Goal: Transaction & Acquisition: Download file/media

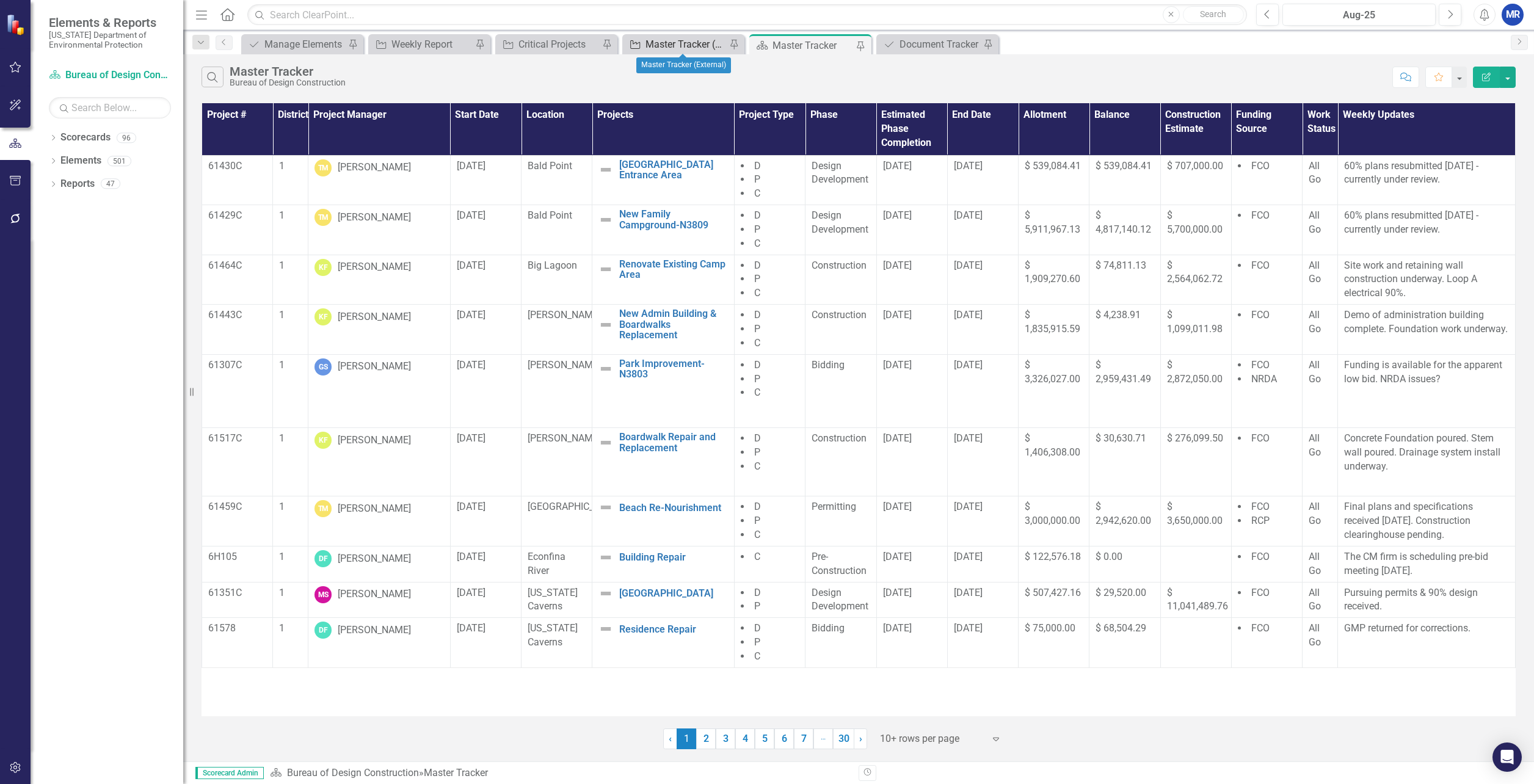
click at [688, 48] on div "Master Tracker (External)" at bounding box center [685, 44] width 81 height 15
click at [1505, 77] on button "button" at bounding box center [1507, 77] width 16 height 22
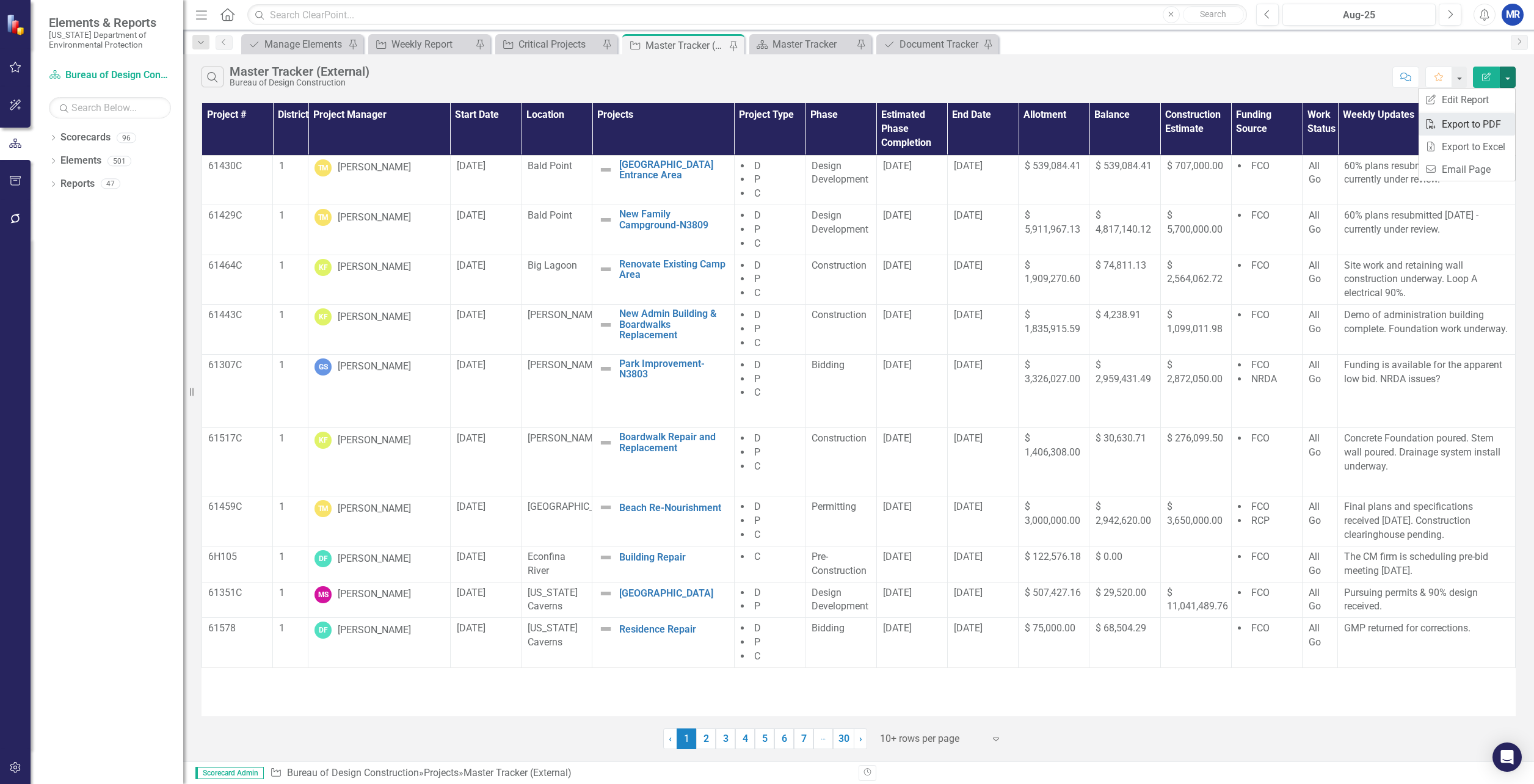
click at [1474, 127] on link "PDF Export to PDF" at bounding box center [1467, 124] width 97 height 22
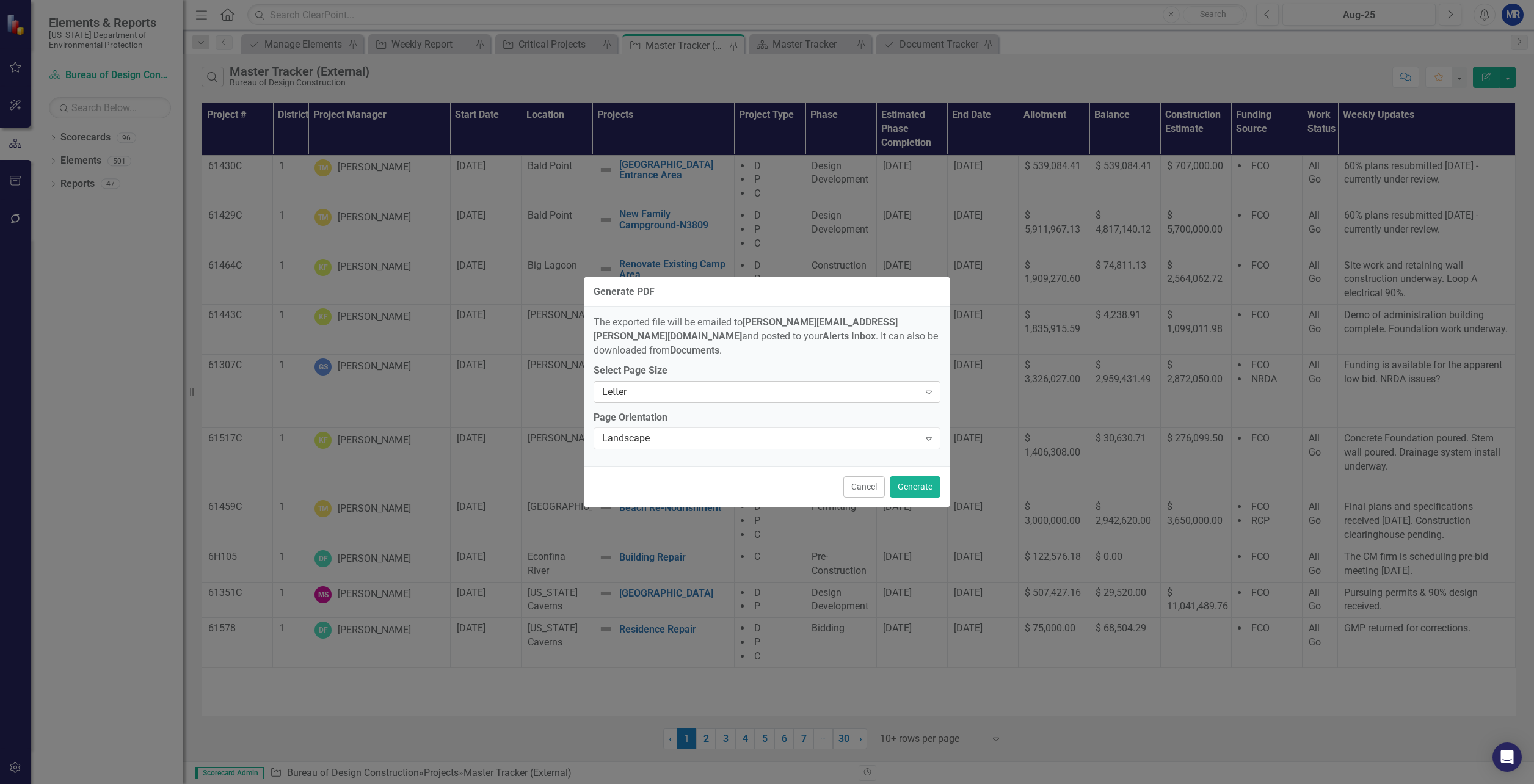
click at [761, 381] on div "Letter Expand" at bounding box center [767, 391] width 347 height 22
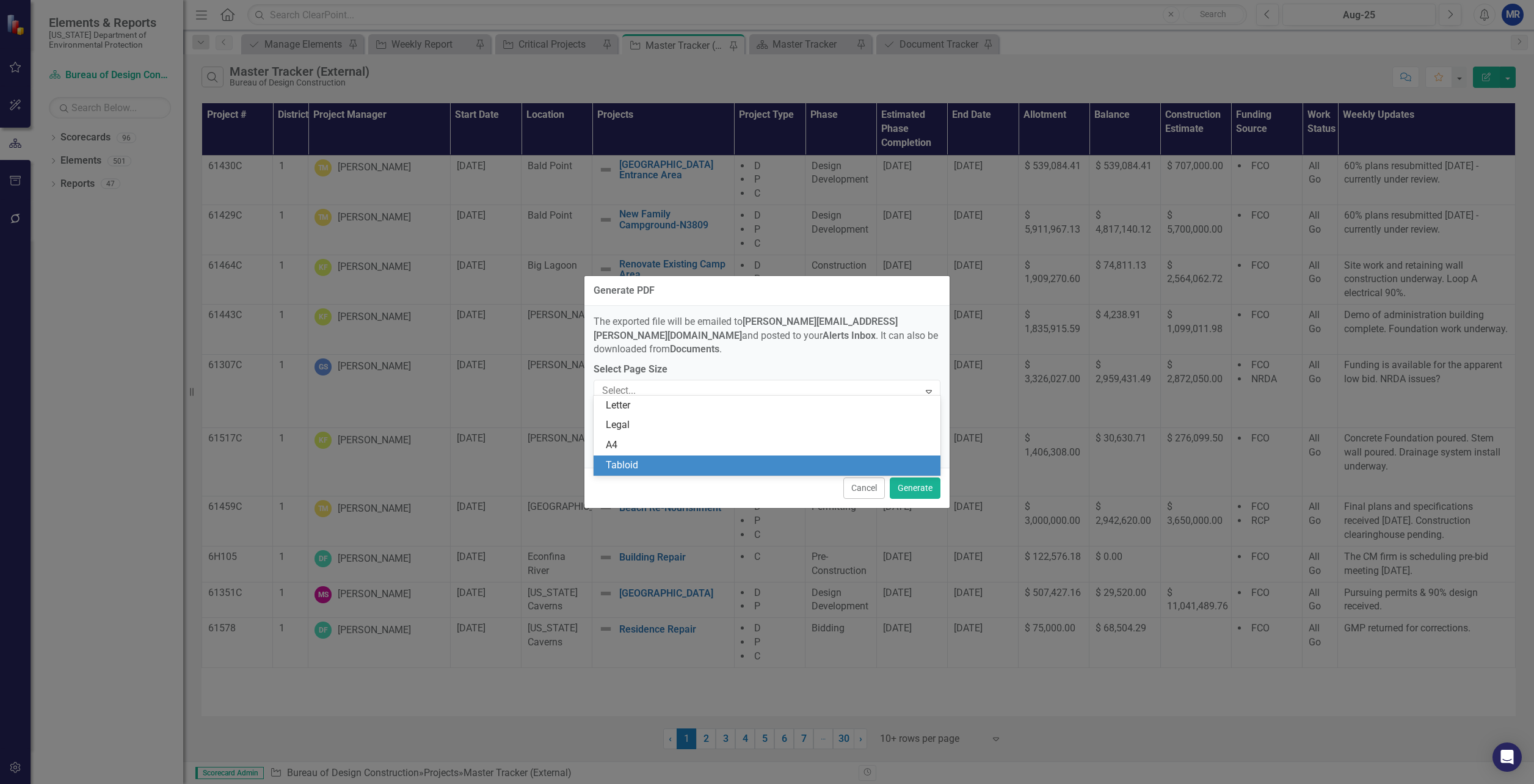
click at [689, 461] on div "Tabloid" at bounding box center [769, 465] width 328 height 14
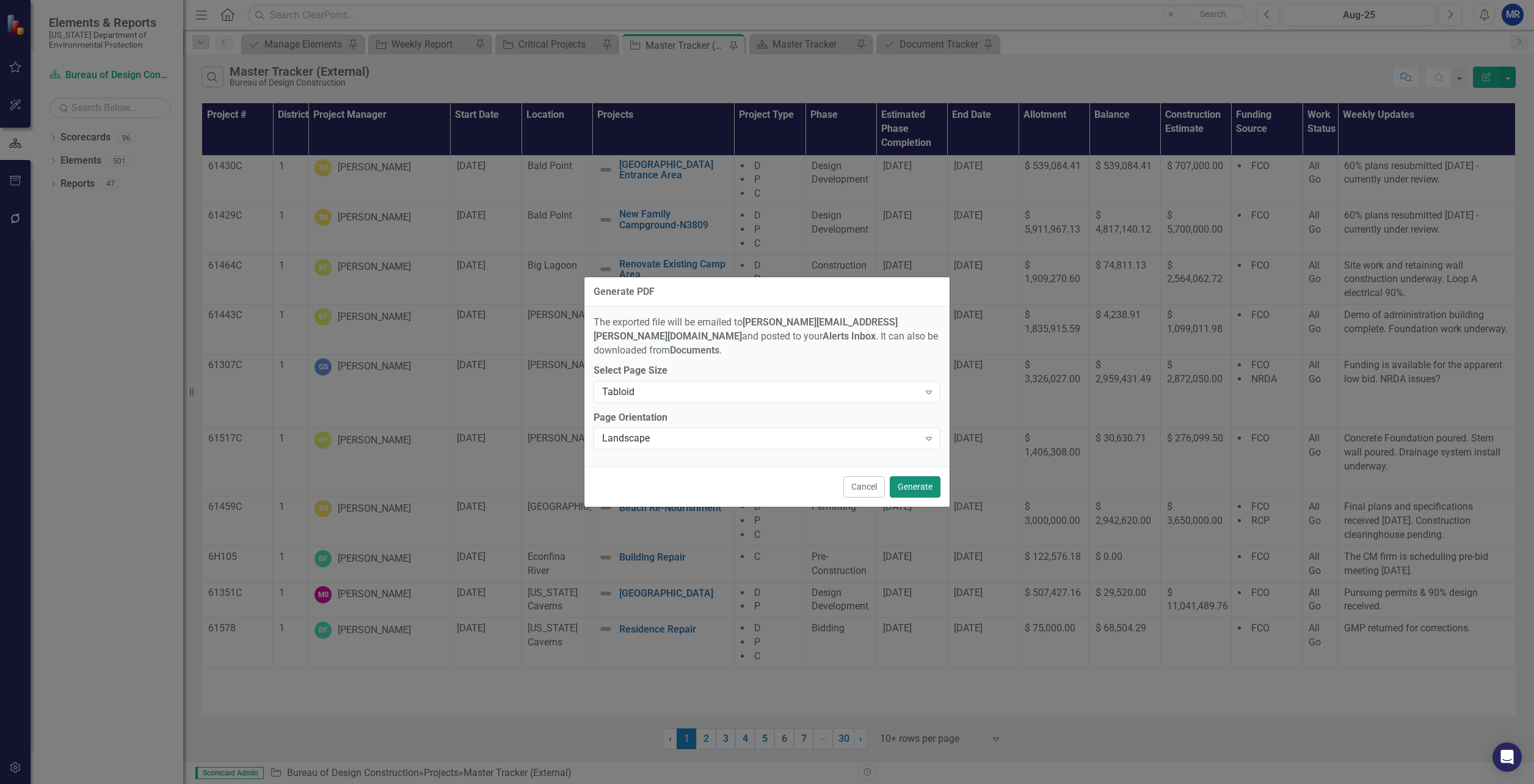
click at [921, 479] on button "Generate" at bounding box center [915, 486] width 50 height 22
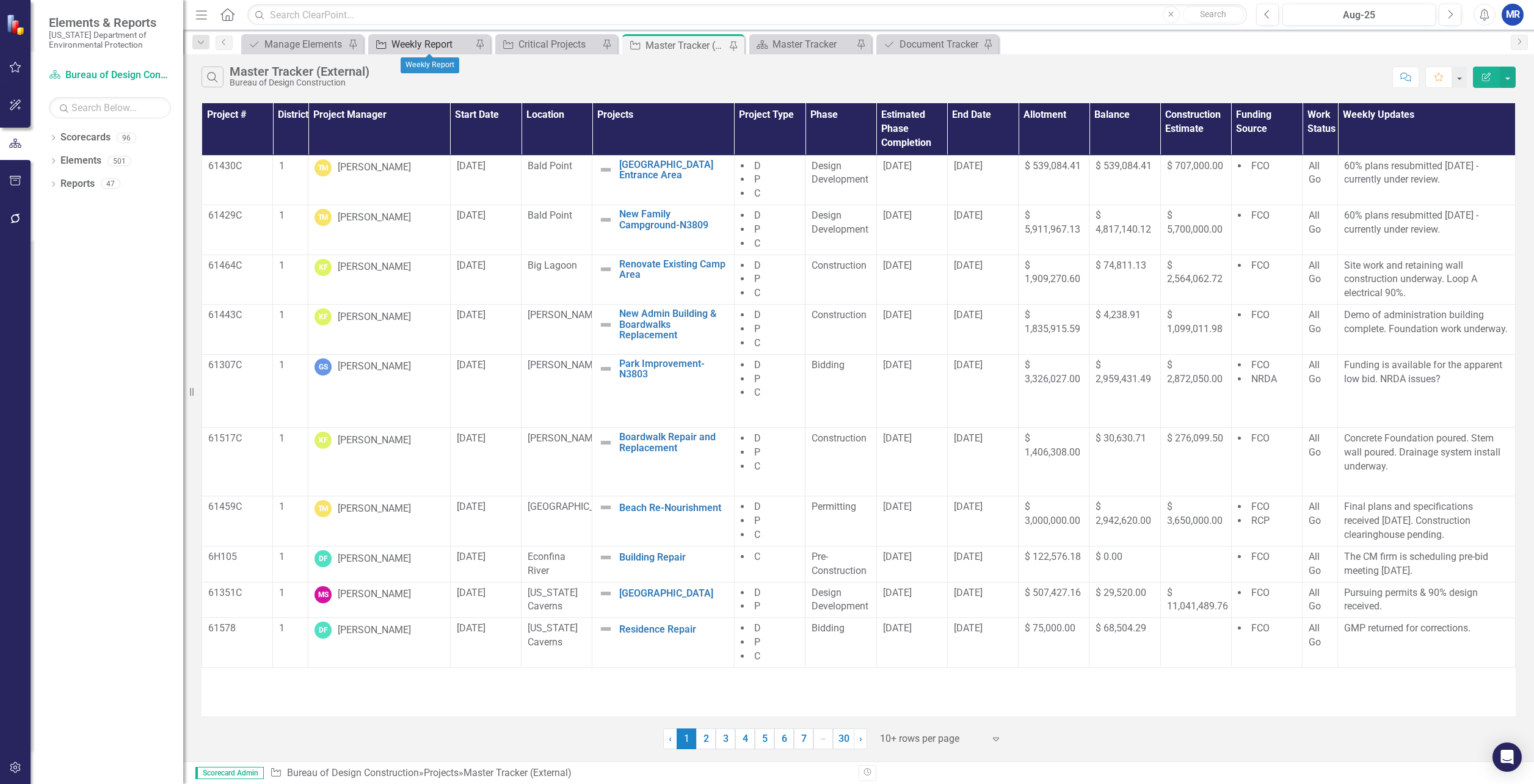
click at [414, 46] on div "Weekly Report" at bounding box center [431, 44] width 81 height 15
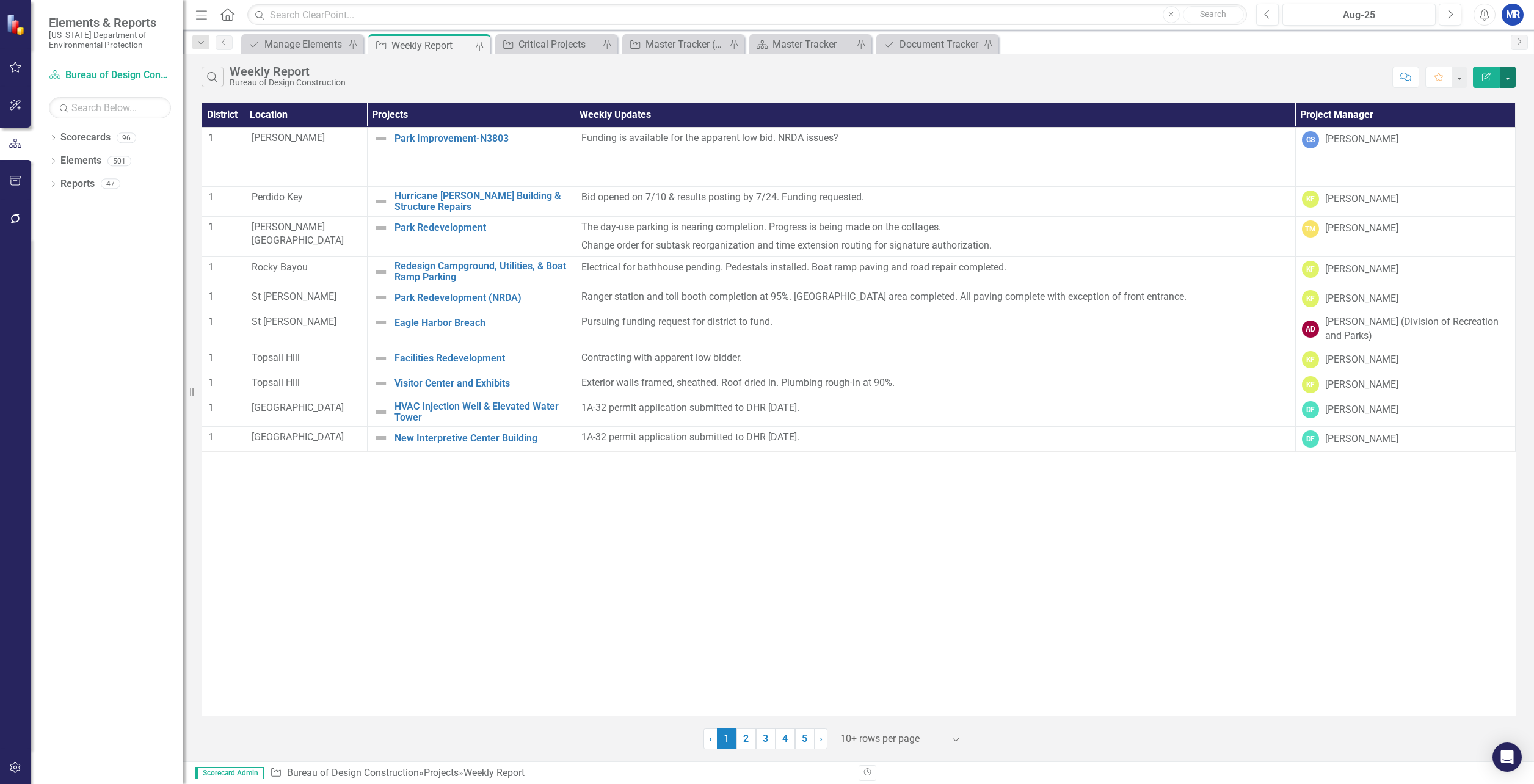
click at [1507, 78] on button "button" at bounding box center [1507, 77] width 16 height 22
click at [1481, 130] on link "PDF Export to PDF" at bounding box center [1467, 124] width 97 height 22
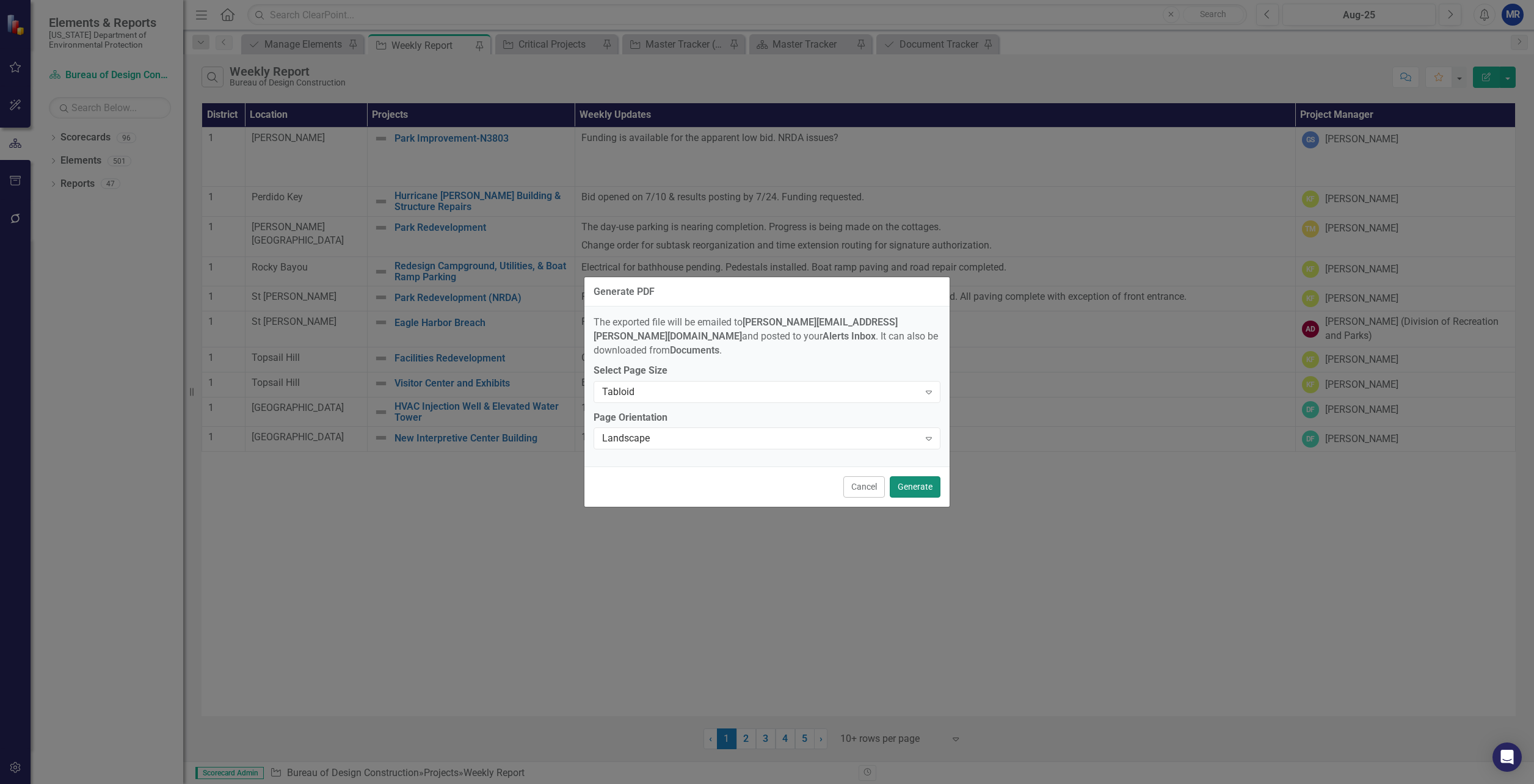
click at [918, 479] on button "Generate" at bounding box center [915, 486] width 50 height 22
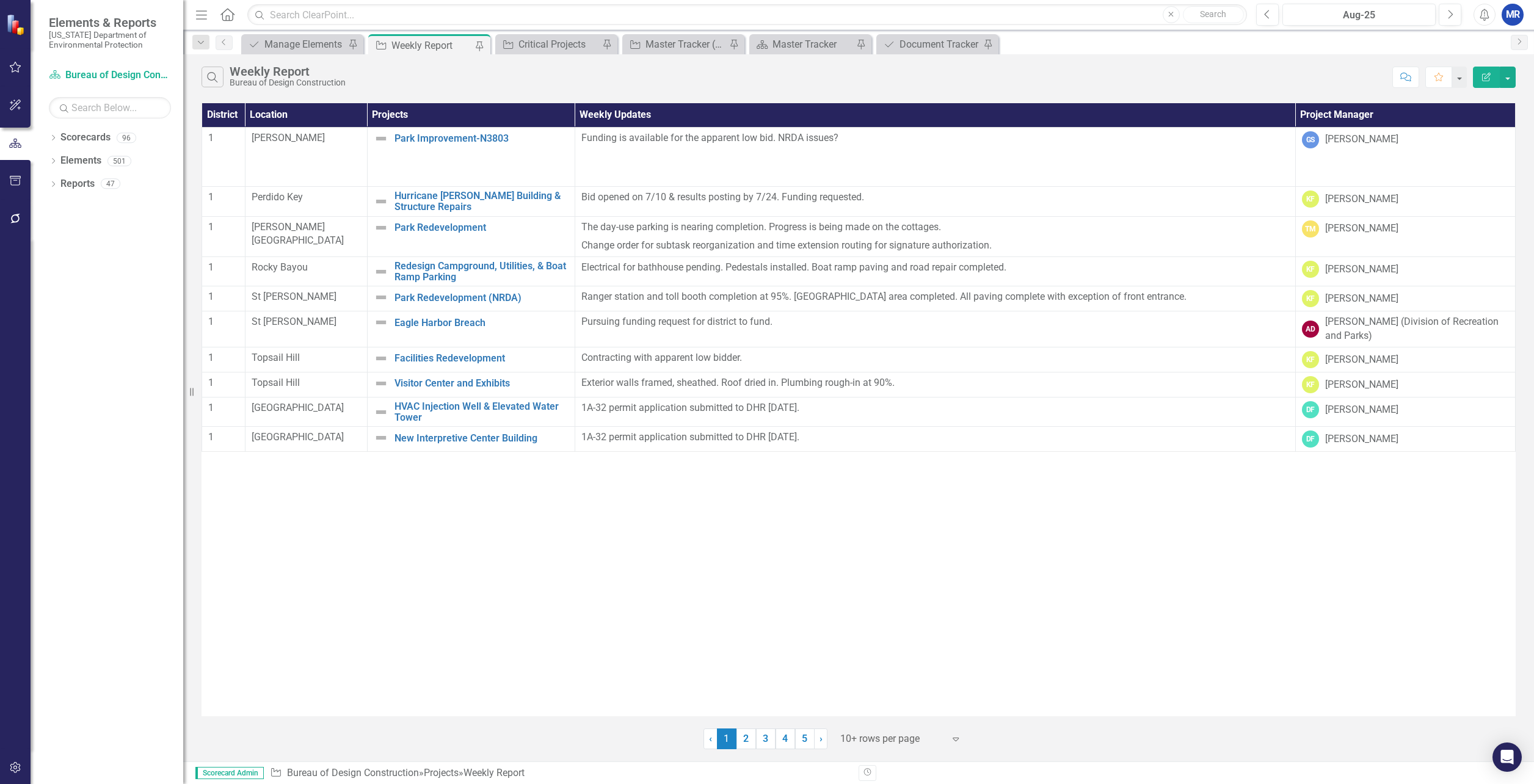
drag, startPoint x: 358, startPoint y: 542, endPoint x: 371, endPoint y: 523, distance: 23.0
click at [358, 542] on div "District Location Projects Weekly Updates Project Manager 1 [GEOGRAPHIC_DATA][P…" at bounding box center [858, 410] width 1314 height 613
click at [682, 46] on div "Master Tracker (External)" at bounding box center [685, 44] width 81 height 15
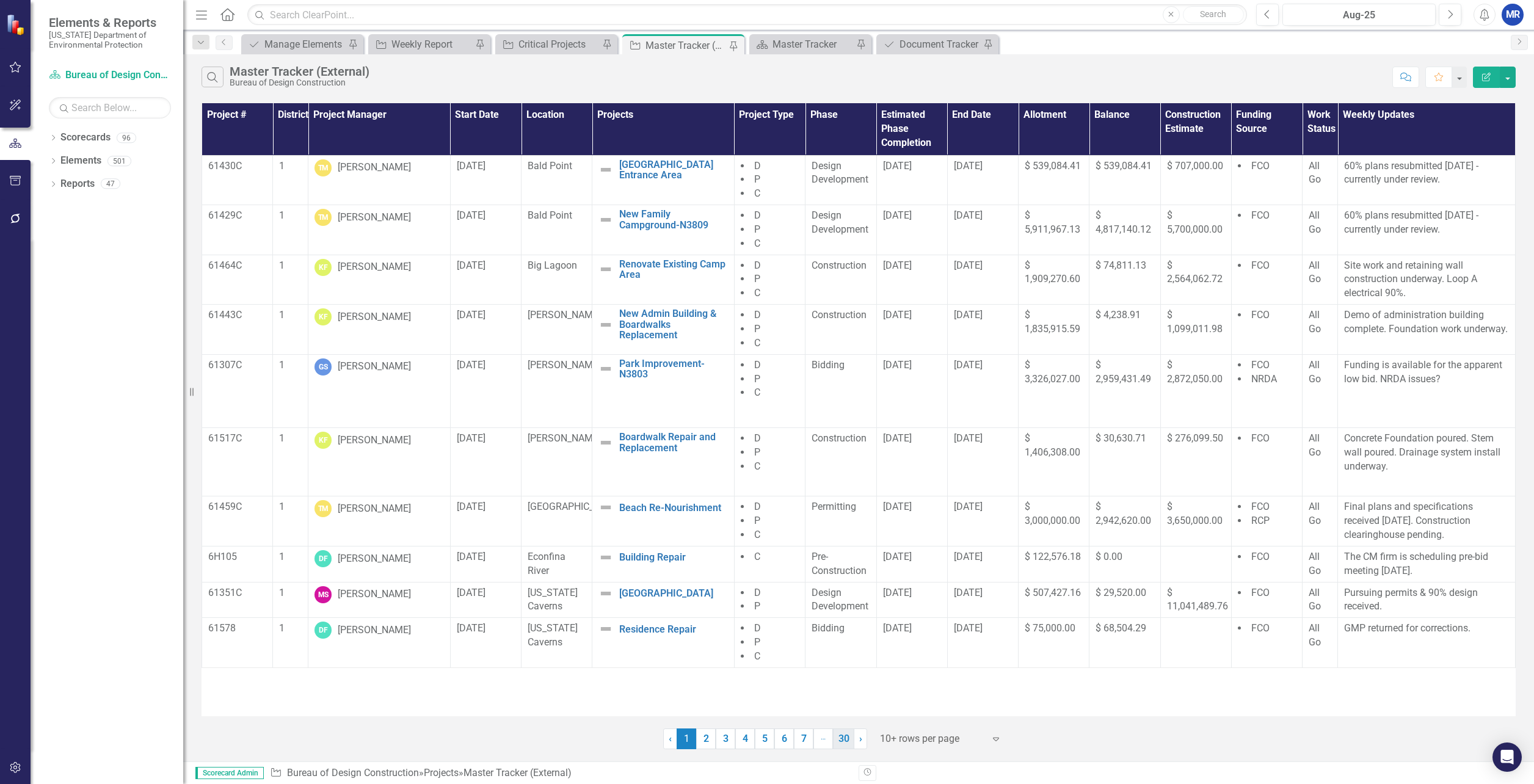
click at [844, 745] on link "30" at bounding box center [844, 739] width 22 height 21
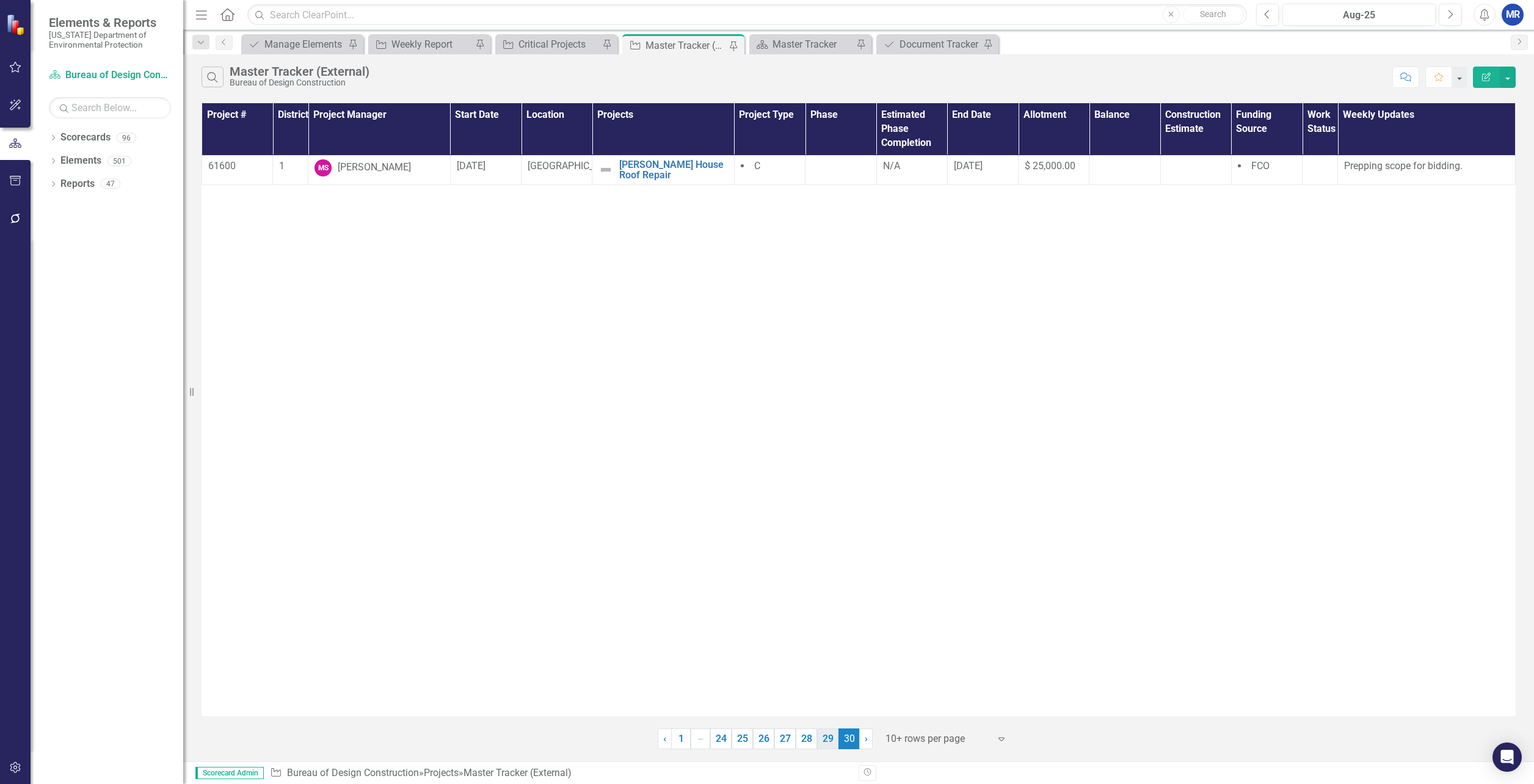
click at [832, 741] on link "29" at bounding box center [828, 739] width 22 height 21
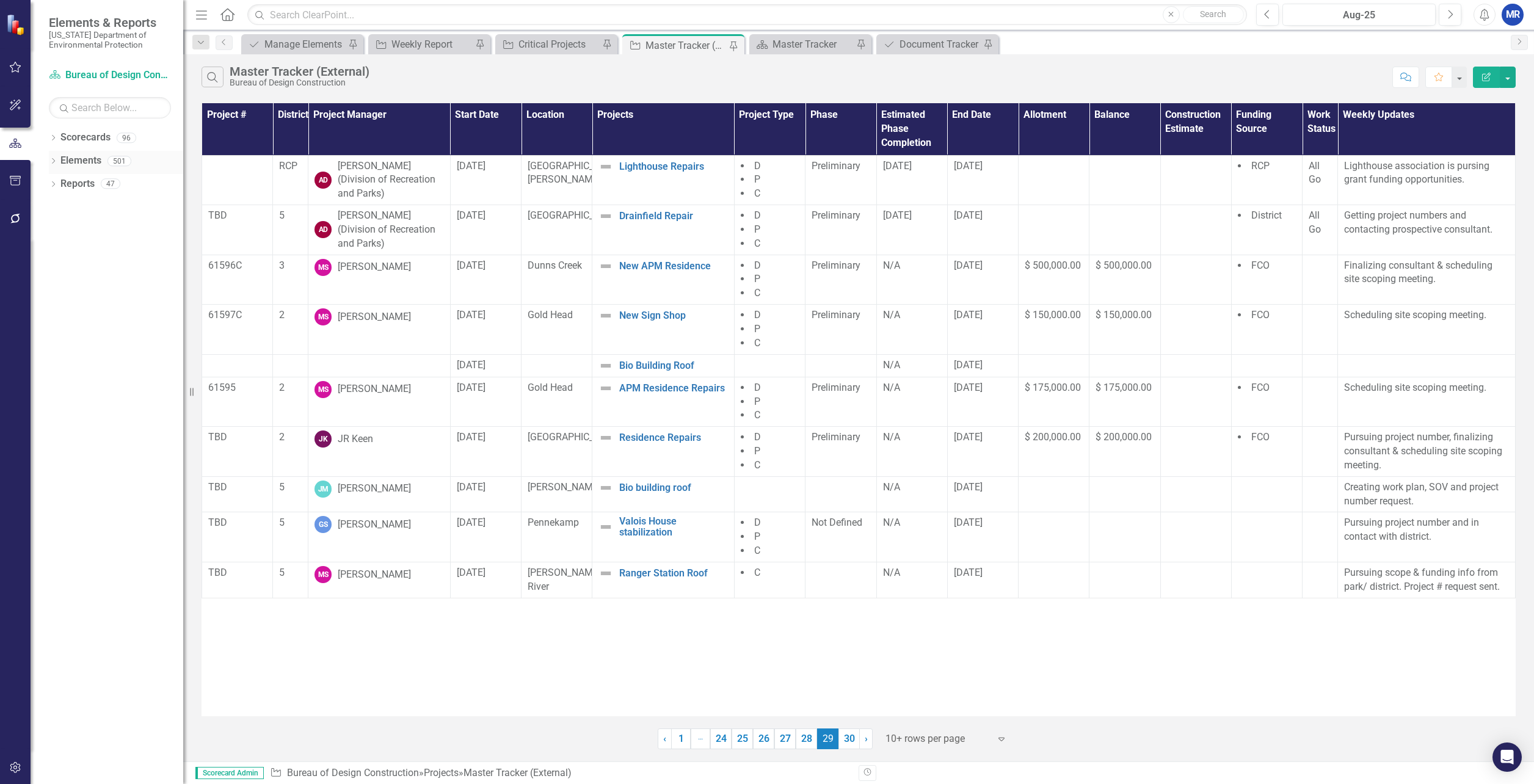
click at [84, 163] on link "Elements" at bounding box center [81, 161] width 41 height 14
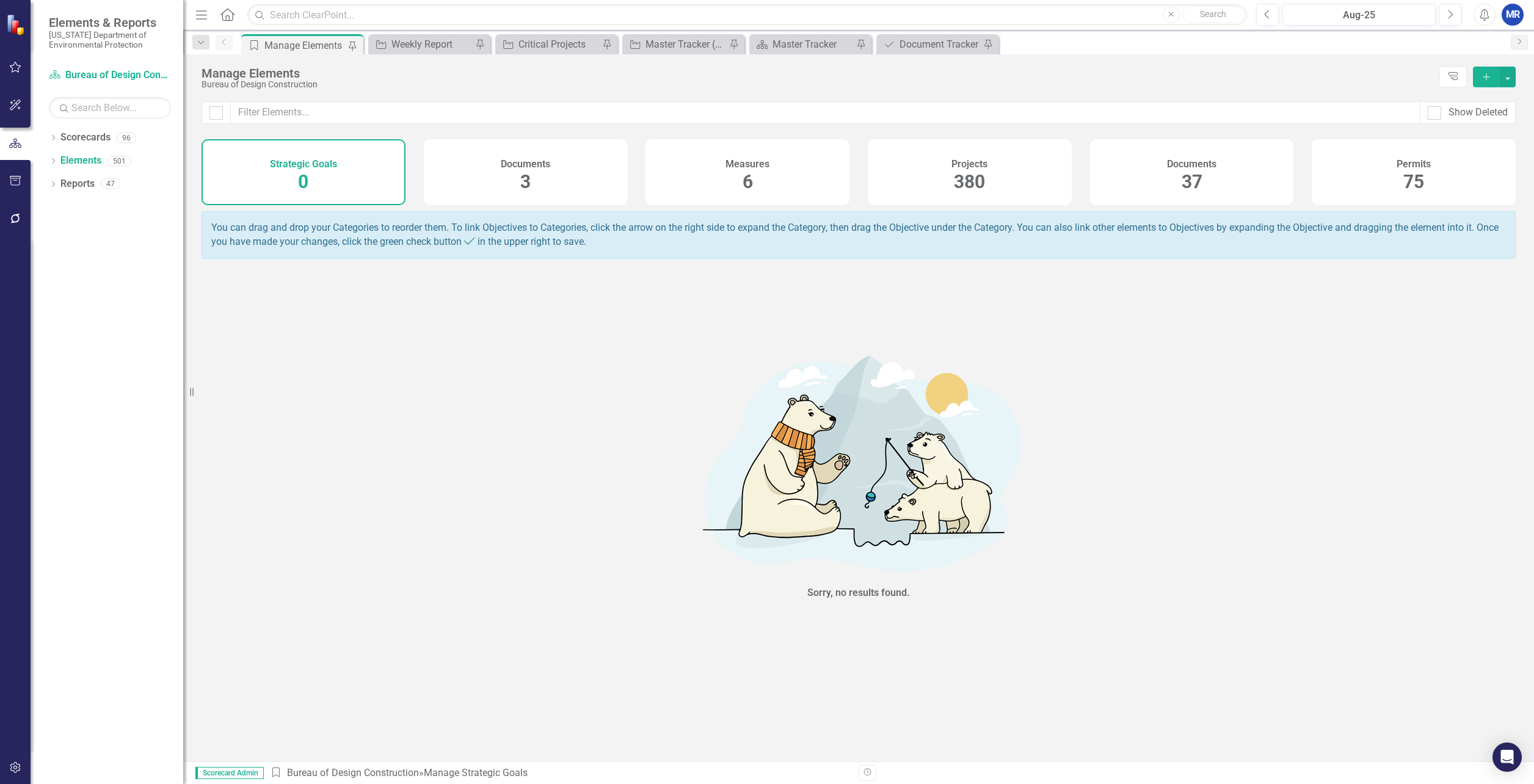
click at [971, 178] on span "380" at bounding box center [970, 181] width 31 height 22
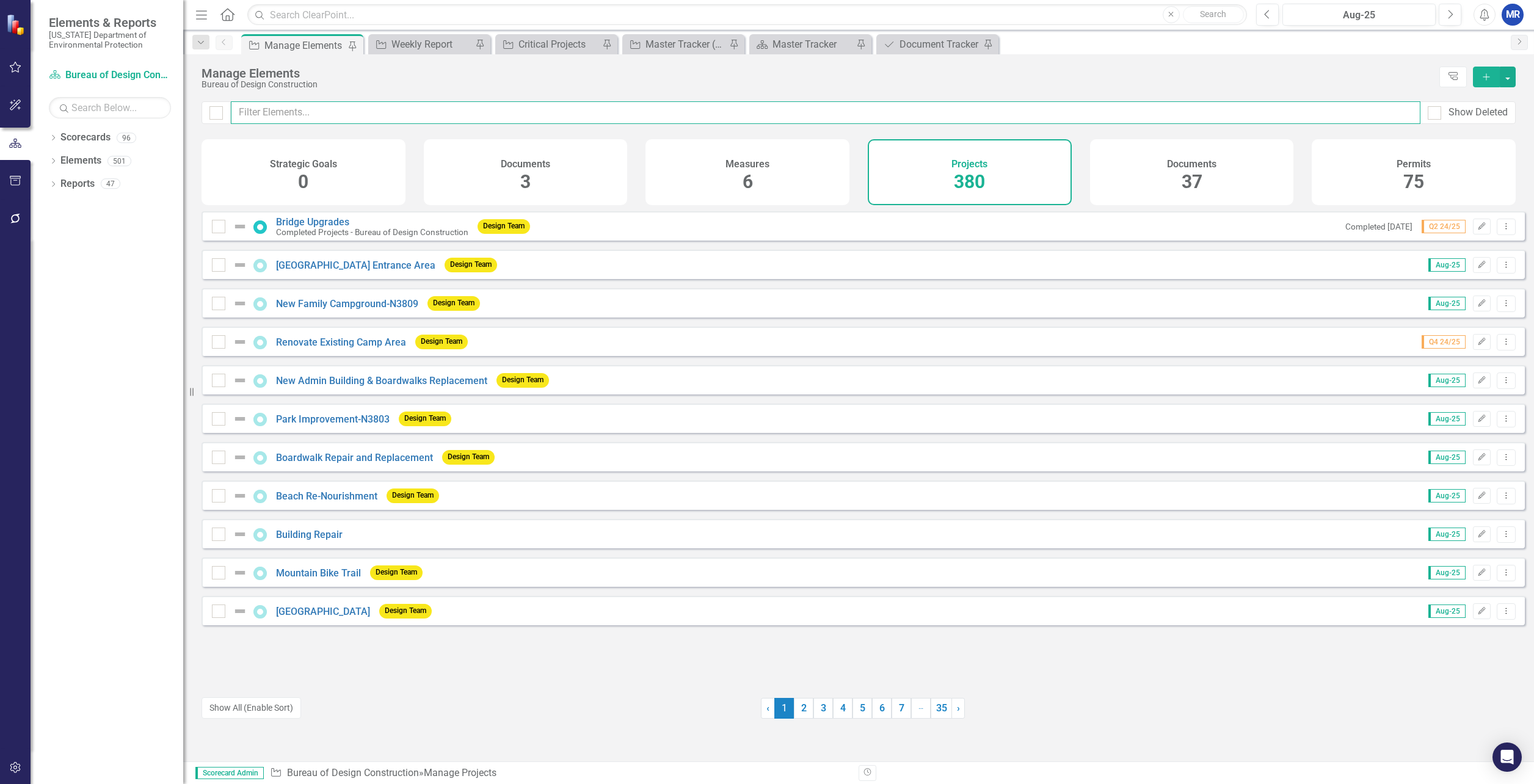
click at [310, 113] on input "text" at bounding box center [825, 113] width 1190 height 22
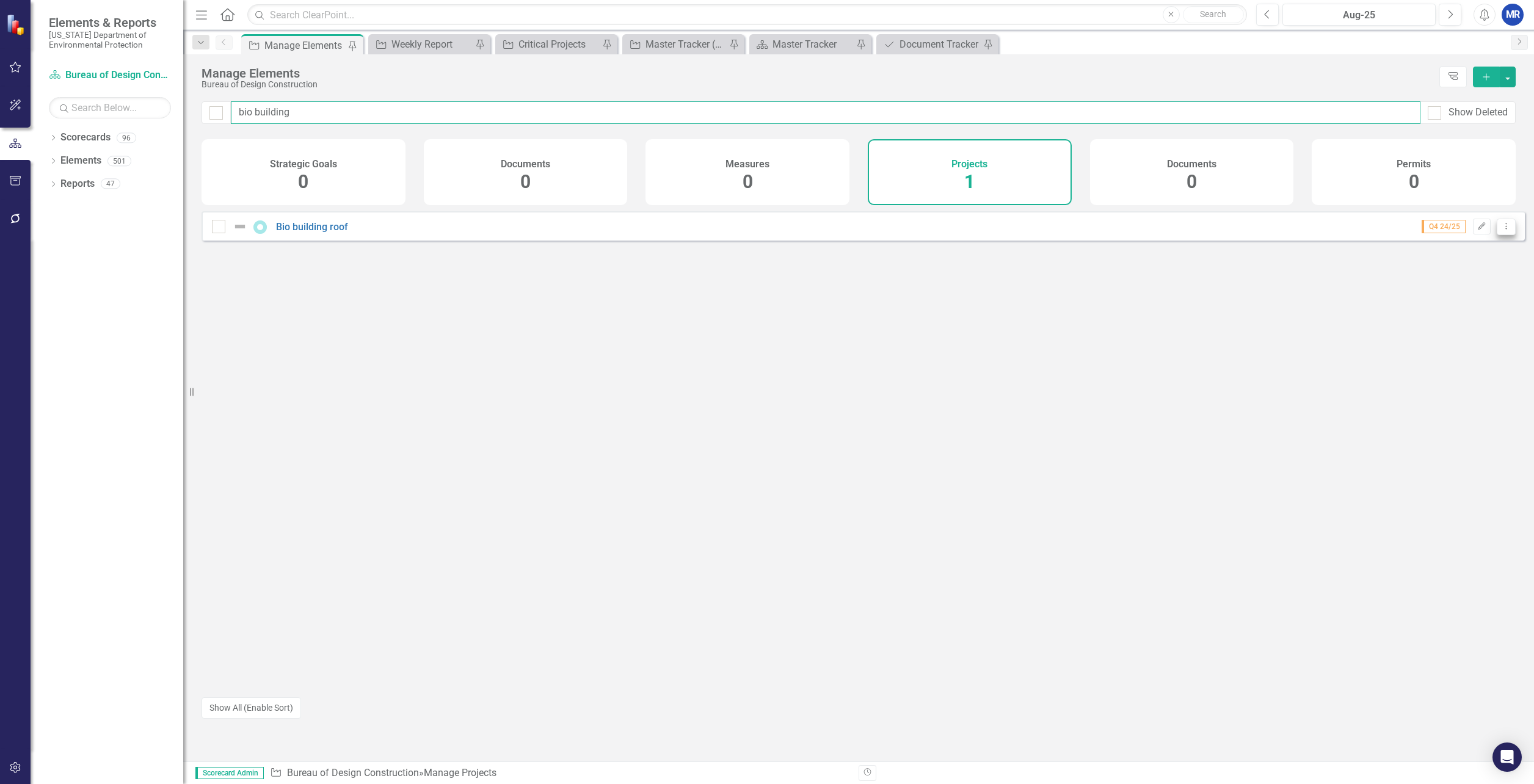
type input "bio building"
click at [1502, 235] on button "Dropdown Menu" at bounding box center [1506, 227] width 19 height 17
click at [1467, 328] on link "Trash Delete Project" at bounding box center [1455, 324] width 103 height 22
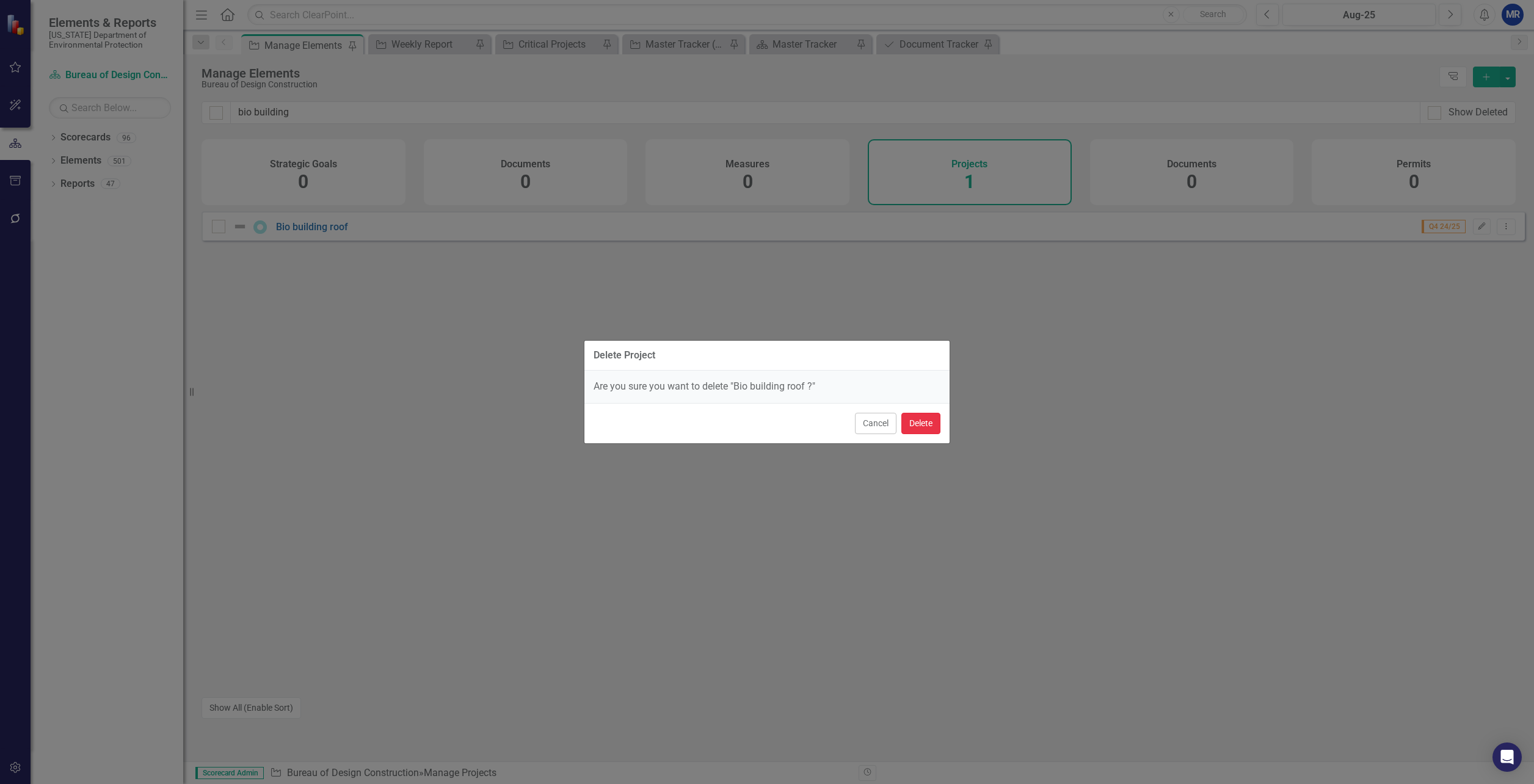
click at [919, 414] on button "Delete" at bounding box center [921, 424] width 39 height 22
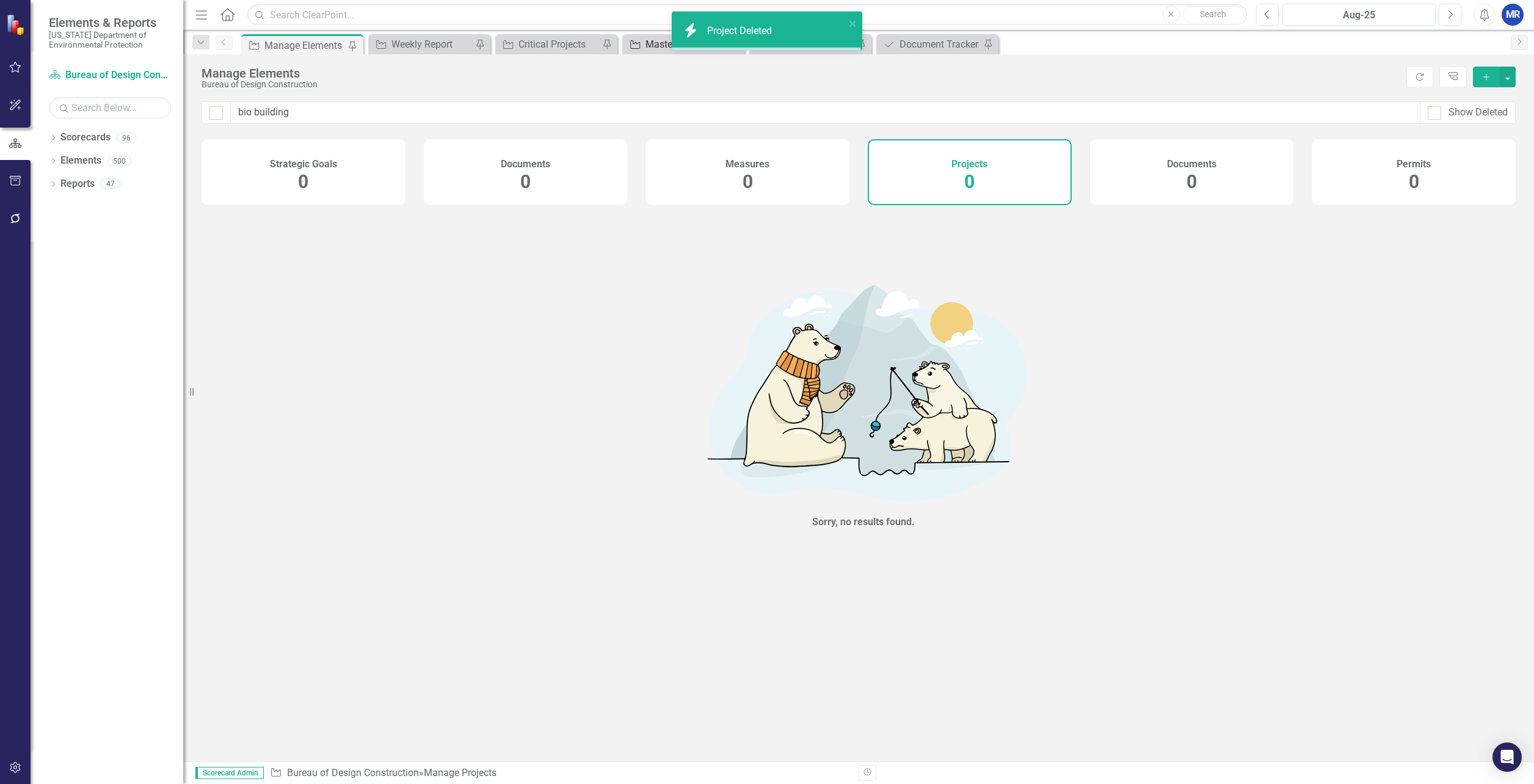
click at [662, 48] on div "Master Tracker (External)" at bounding box center [685, 44] width 81 height 15
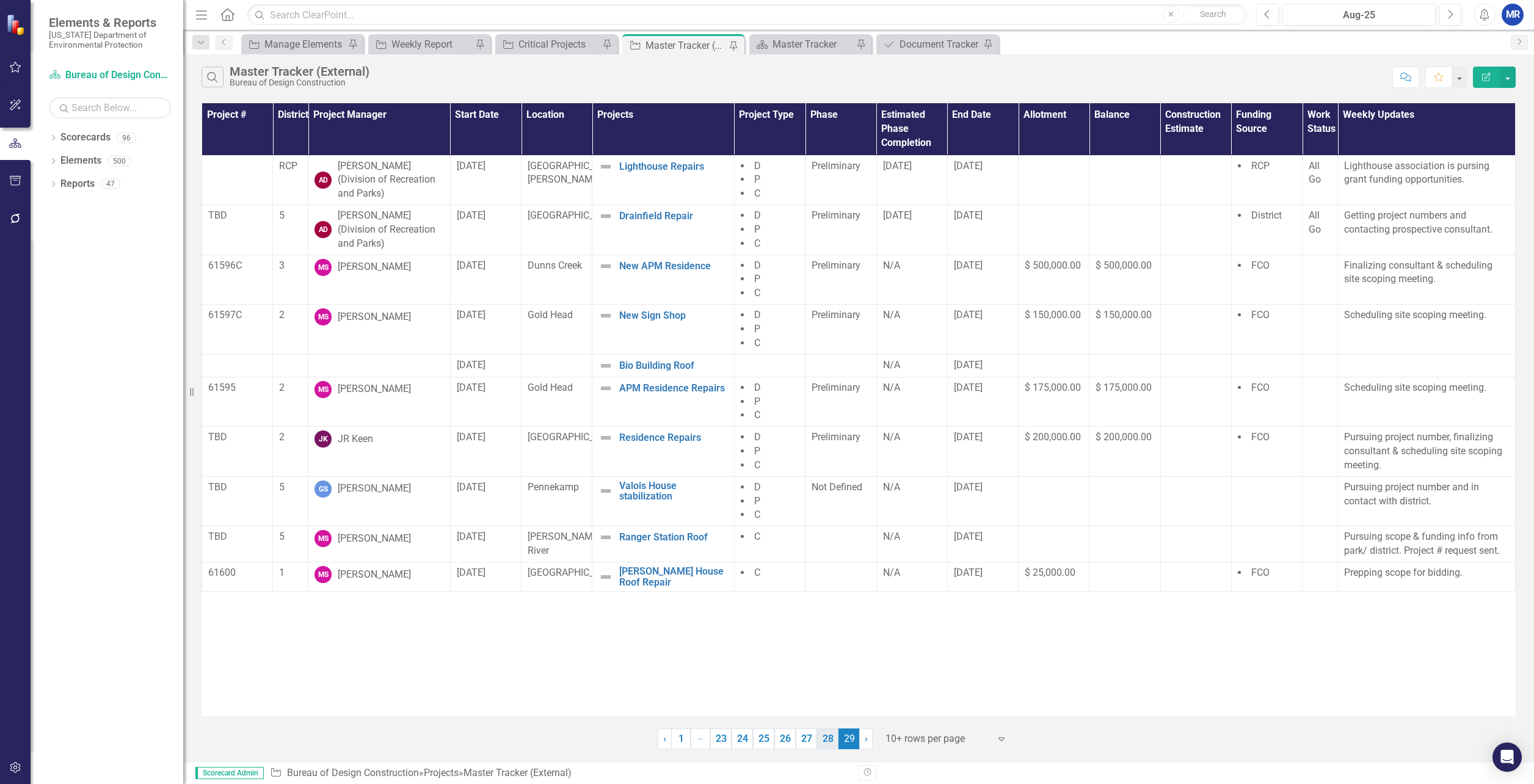
click at [825, 743] on link "28" at bounding box center [828, 739] width 22 height 21
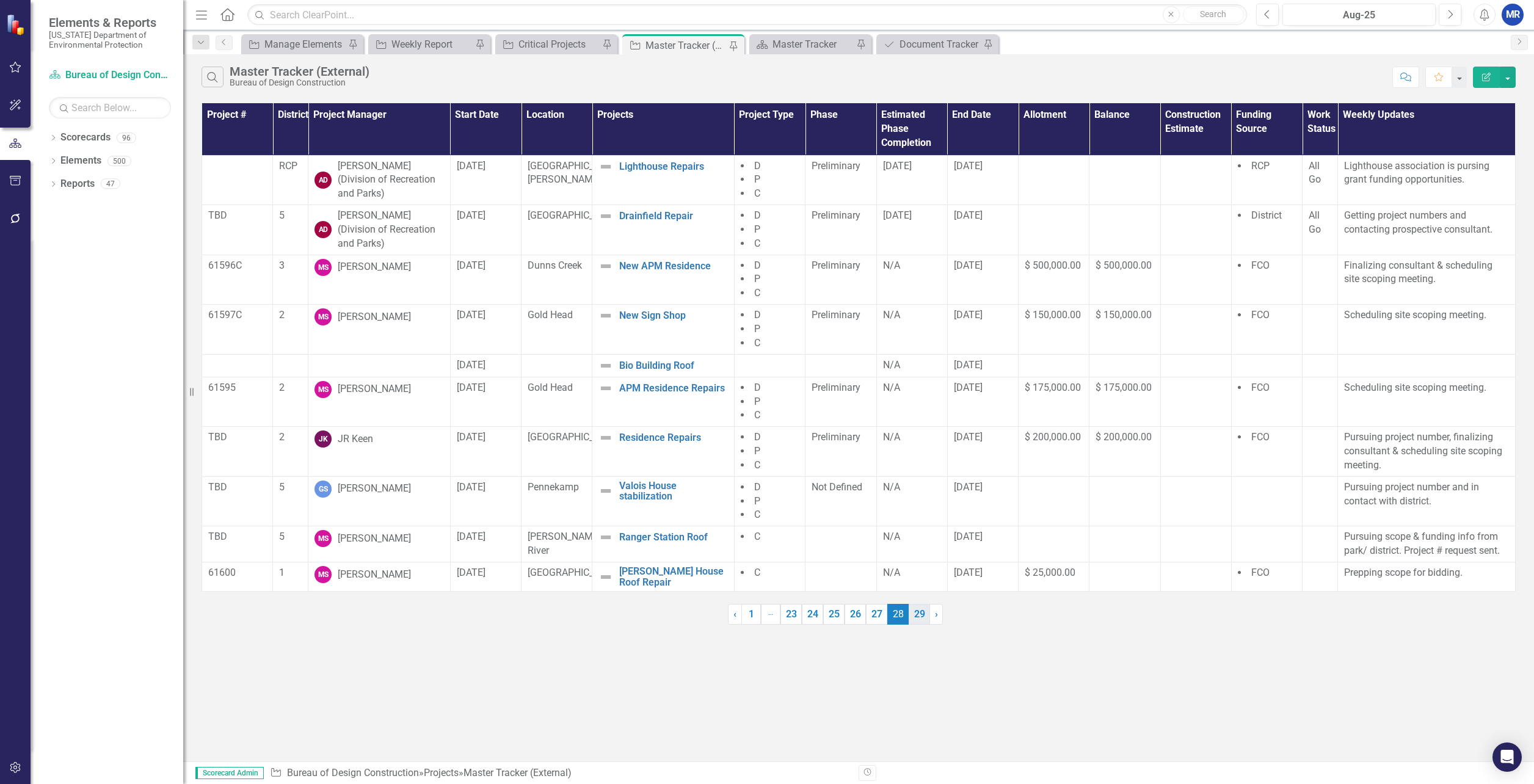
click at [916, 592] on div "Project # District Project Manager Start Date Location Projects Project Type Ph…" at bounding box center [858, 347] width 1314 height 489
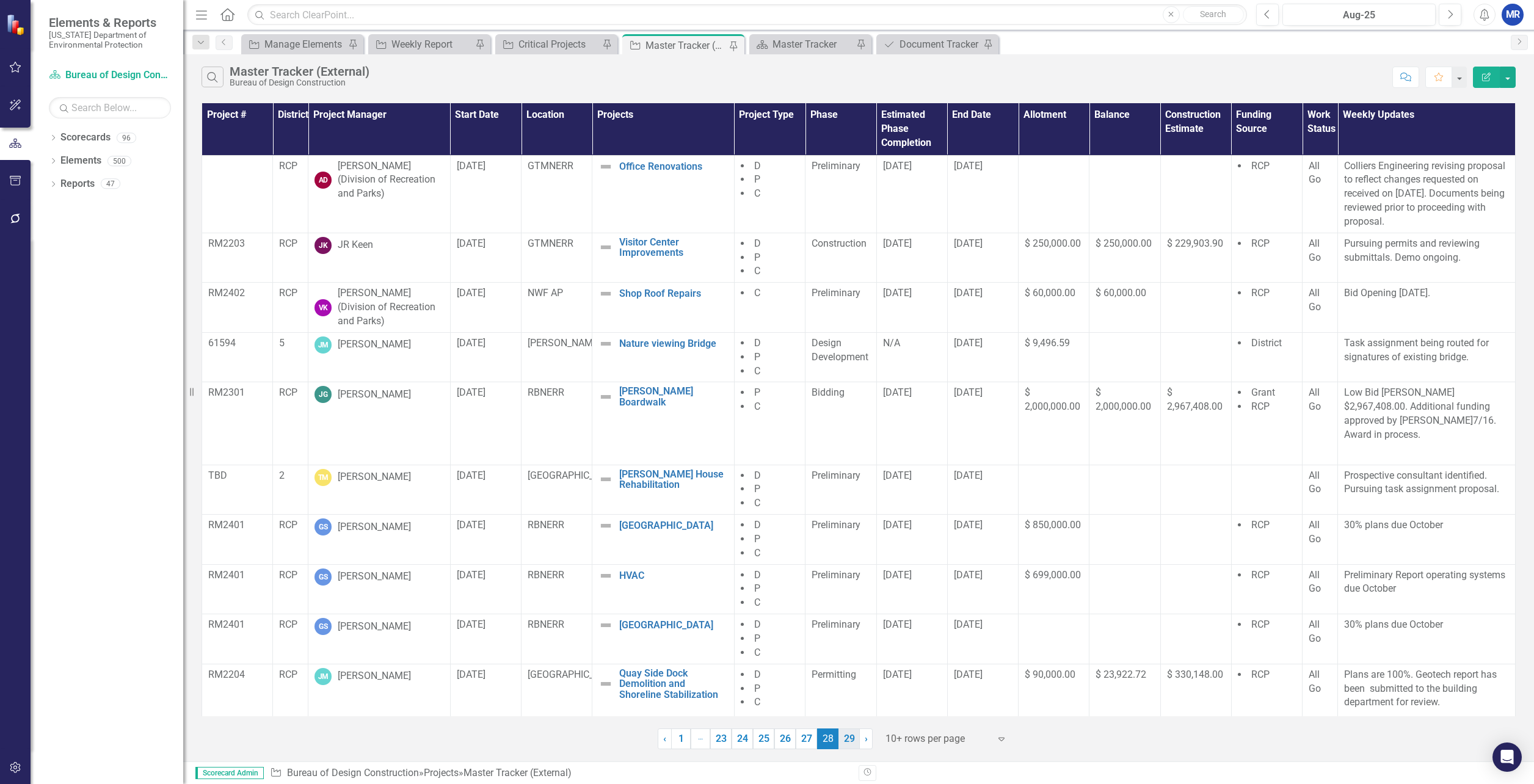
click at [855, 741] on link "29" at bounding box center [849, 739] width 22 height 21
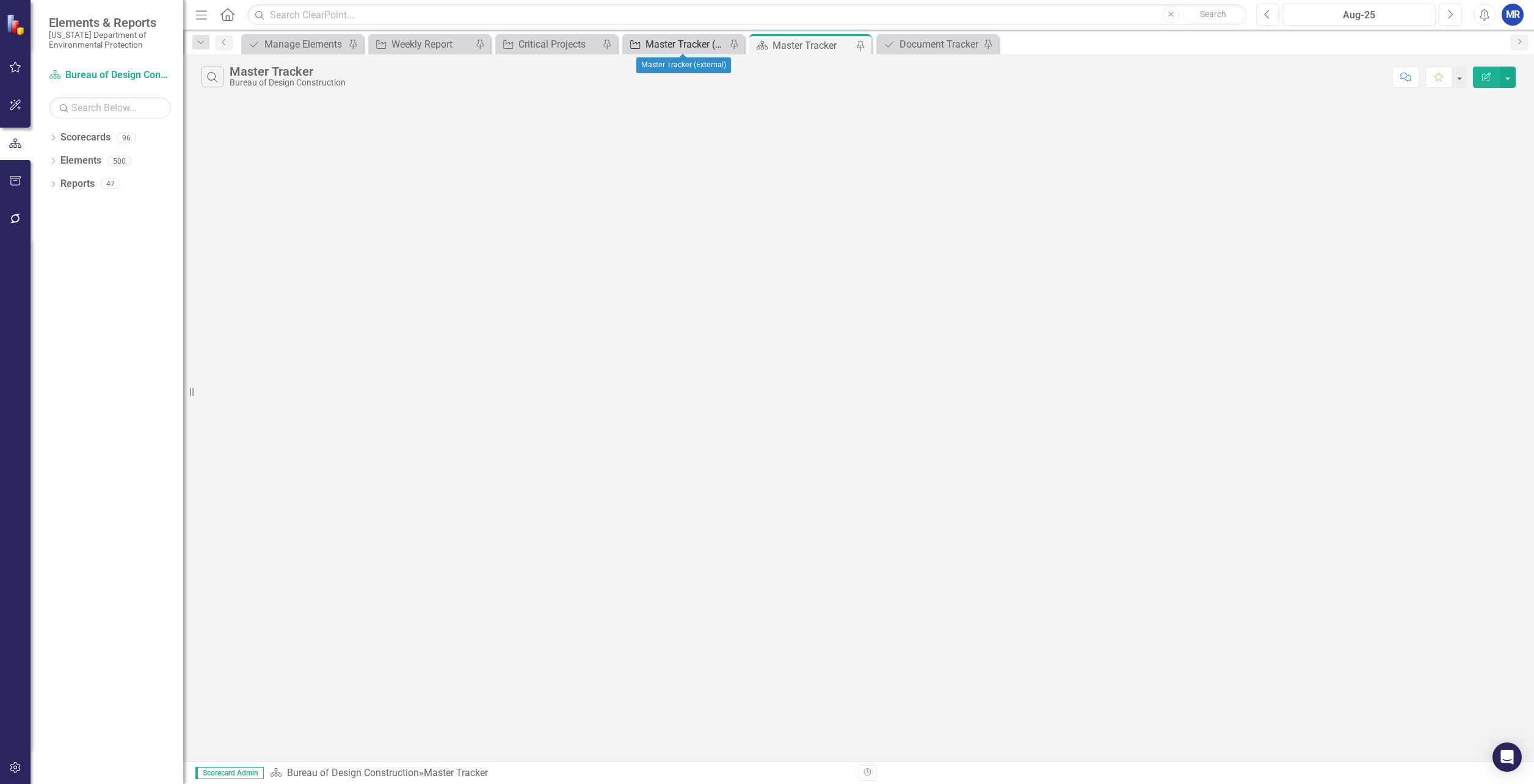
click at [677, 46] on div "Master Tracker (External)" at bounding box center [685, 44] width 81 height 15
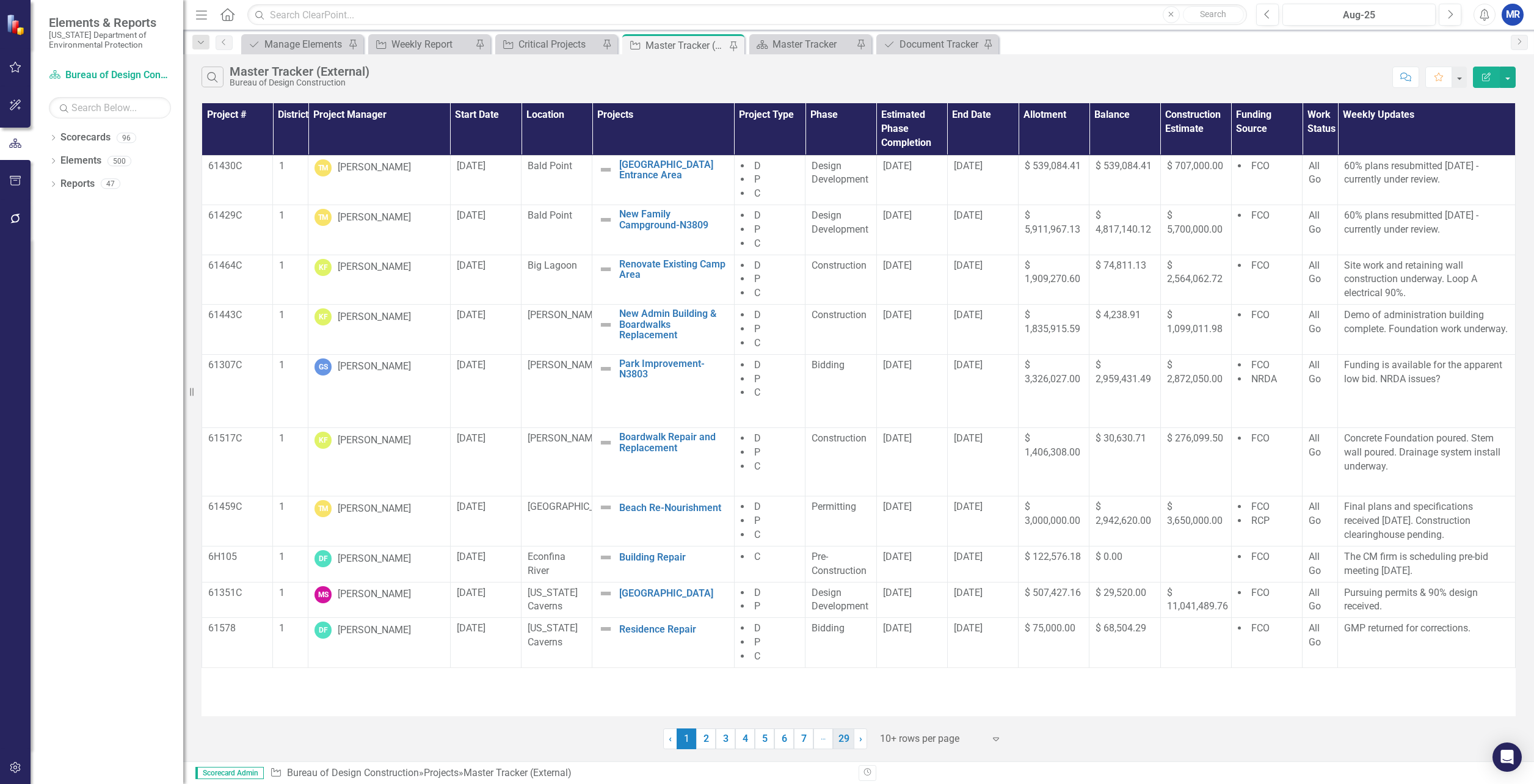
click at [849, 741] on link "29" at bounding box center [844, 739] width 22 height 21
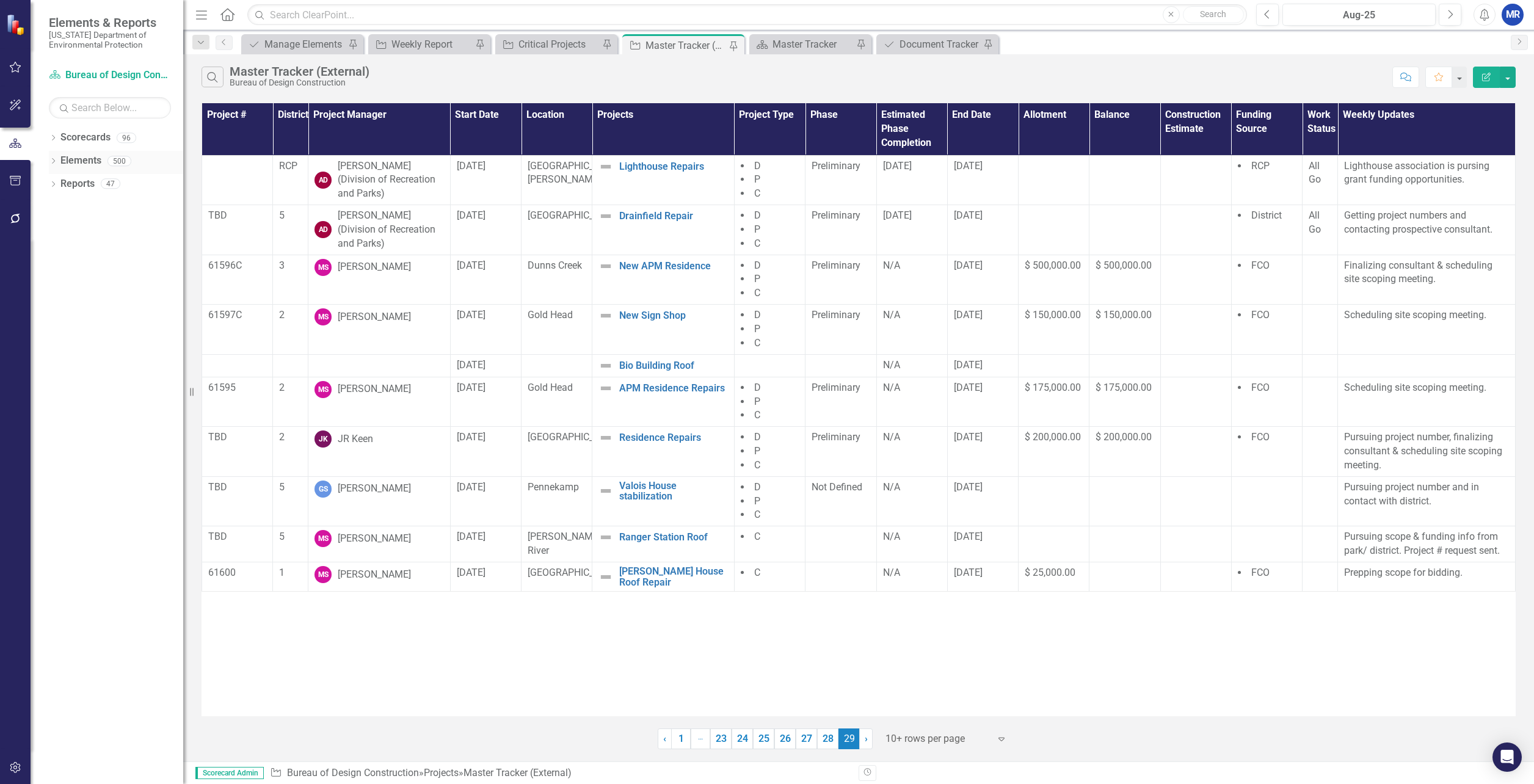
click at [79, 161] on link "Elements" at bounding box center [81, 161] width 41 height 14
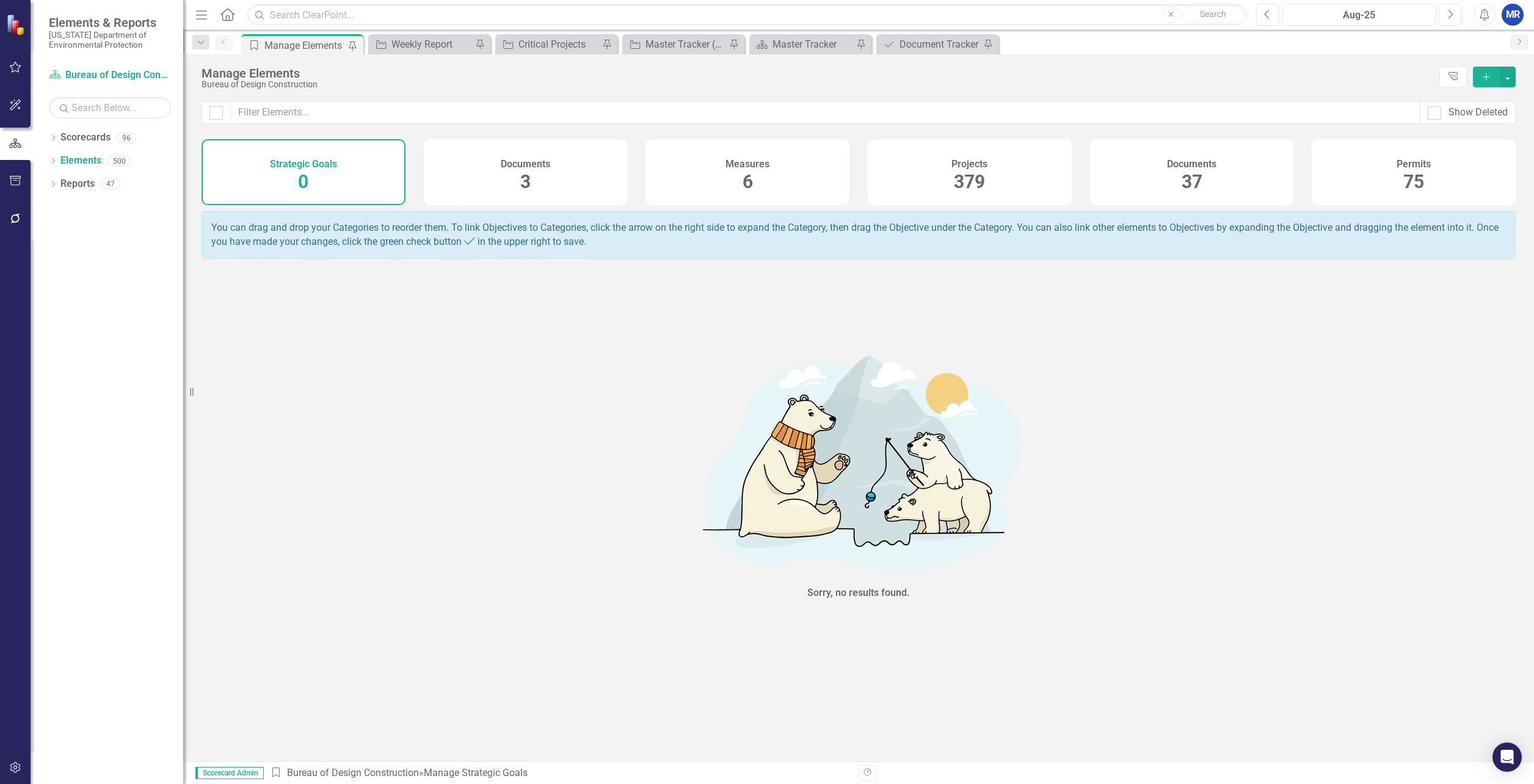
click at [960, 168] on h4 "Projects" at bounding box center [969, 164] width 36 height 11
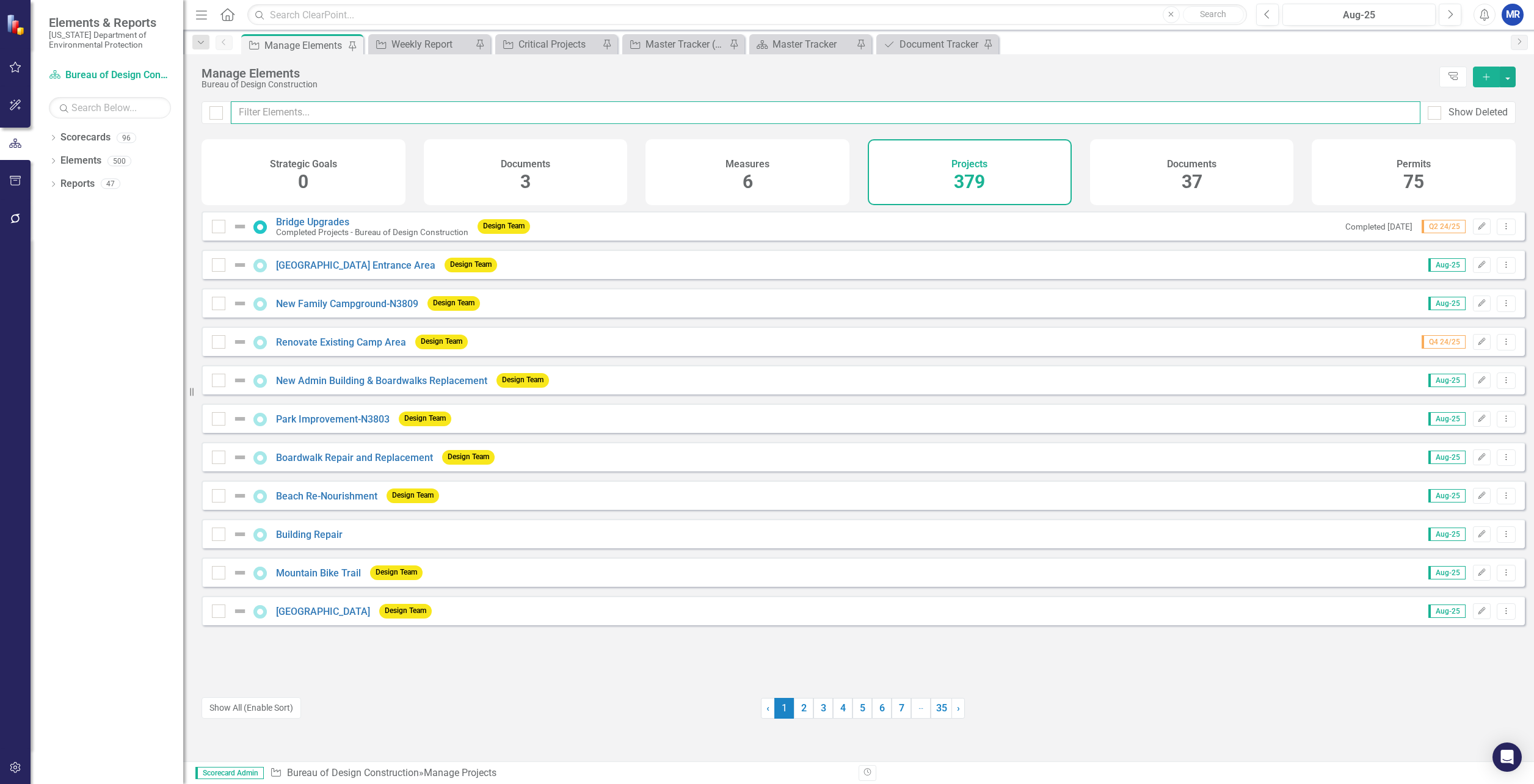
click at [448, 115] on input "text" at bounding box center [825, 113] width 1190 height 22
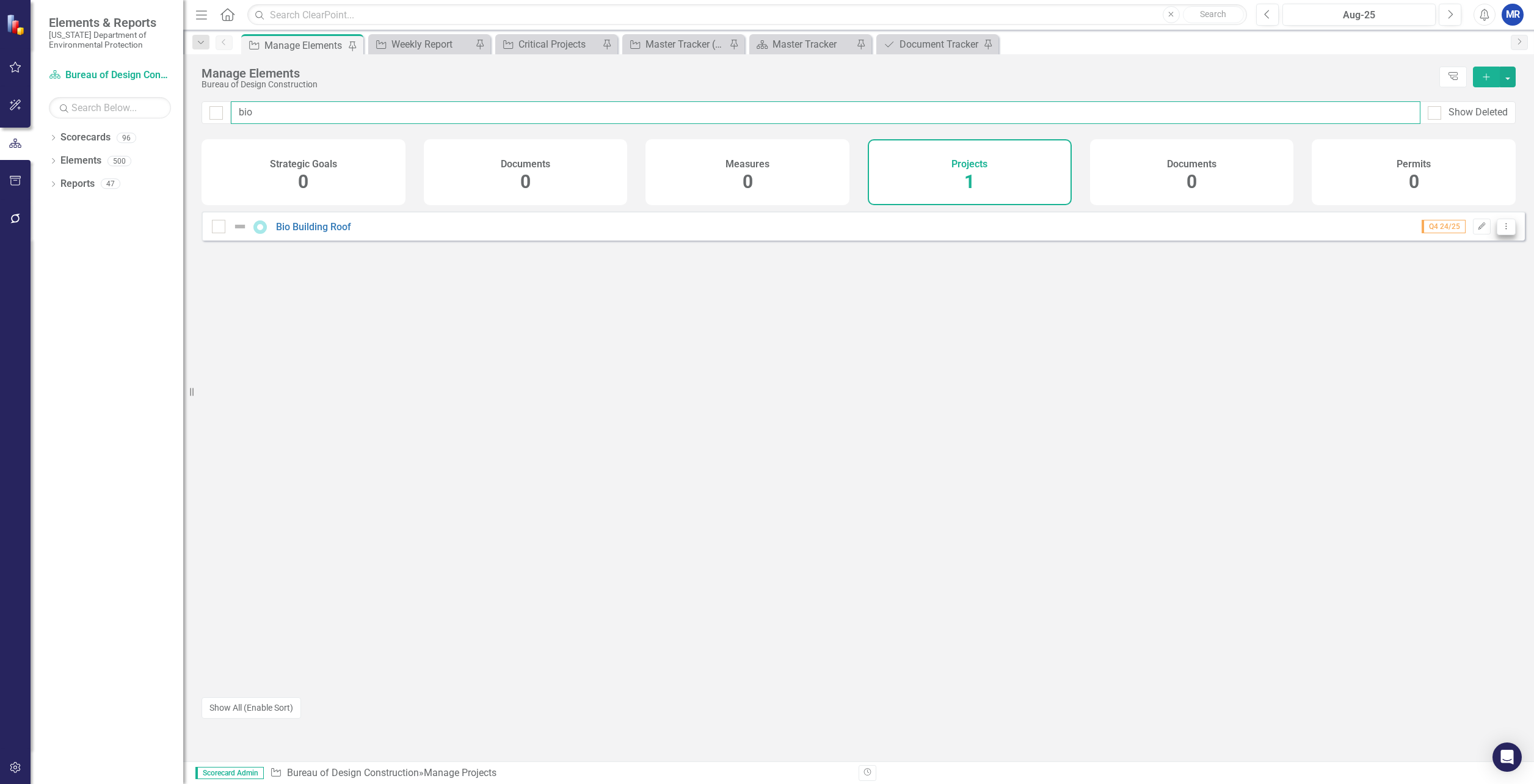
type input "bio"
click at [1502, 235] on button "Dropdown Menu" at bounding box center [1506, 227] width 19 height 17
click at [1470, 323] on link "Trash Delete Project" at bounding box center [1455, 324] width 103 height 22
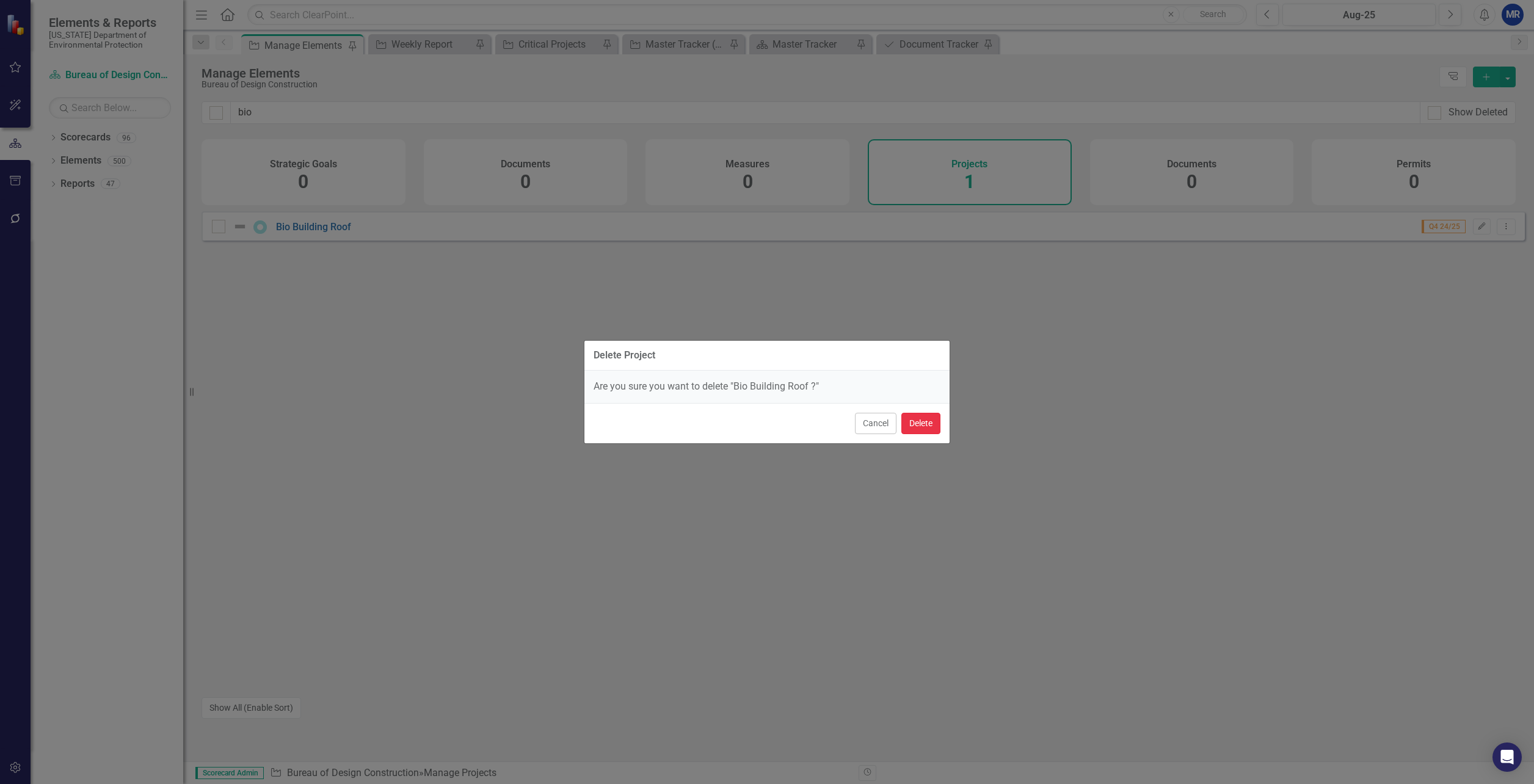
click at [909, 422] on button "Delete" at bounding box center [921, 424] width 39 height 22
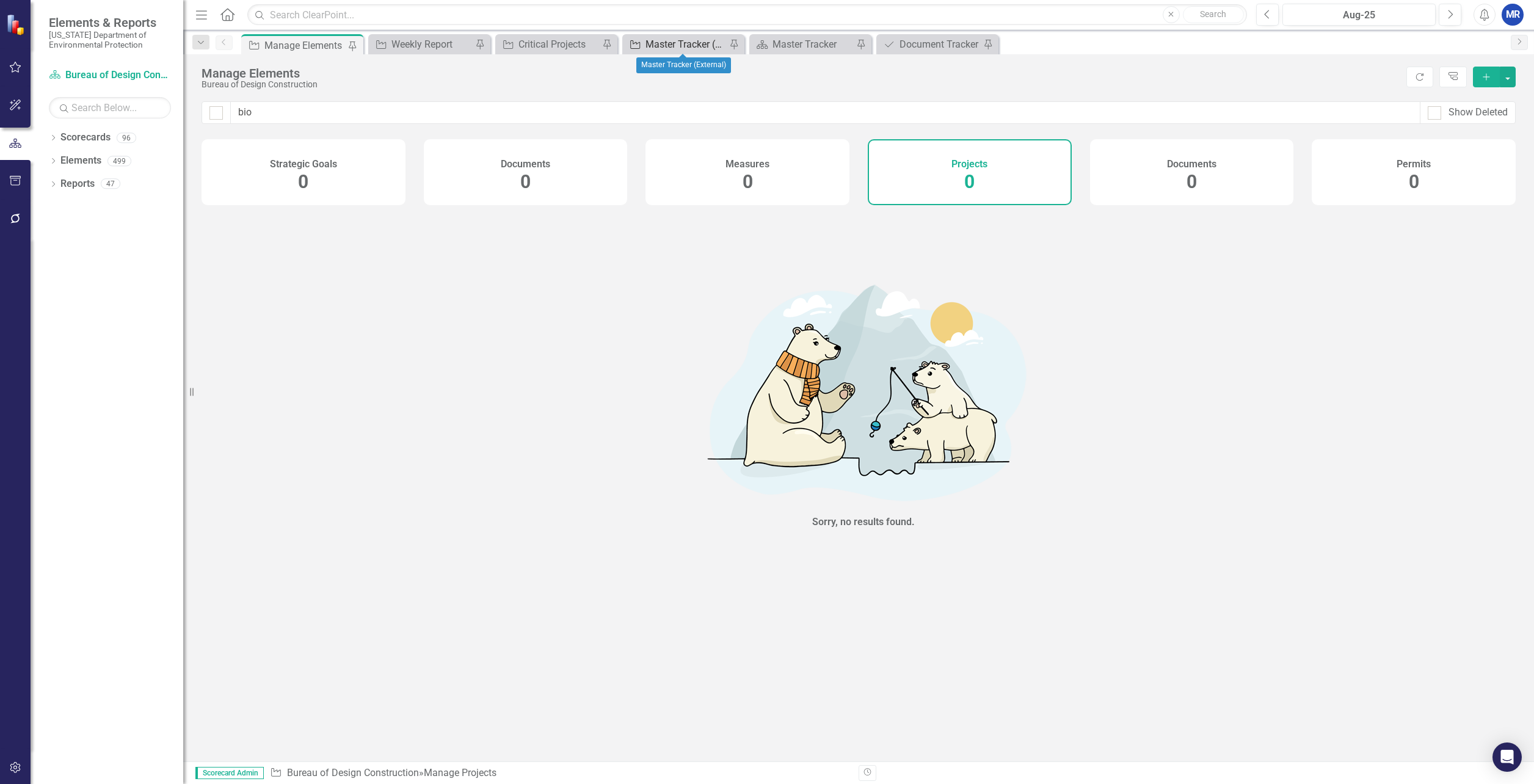
click at [714, 38] on div "Master Tracker (External)" at bounding box center [685, 44] width 81 height 15
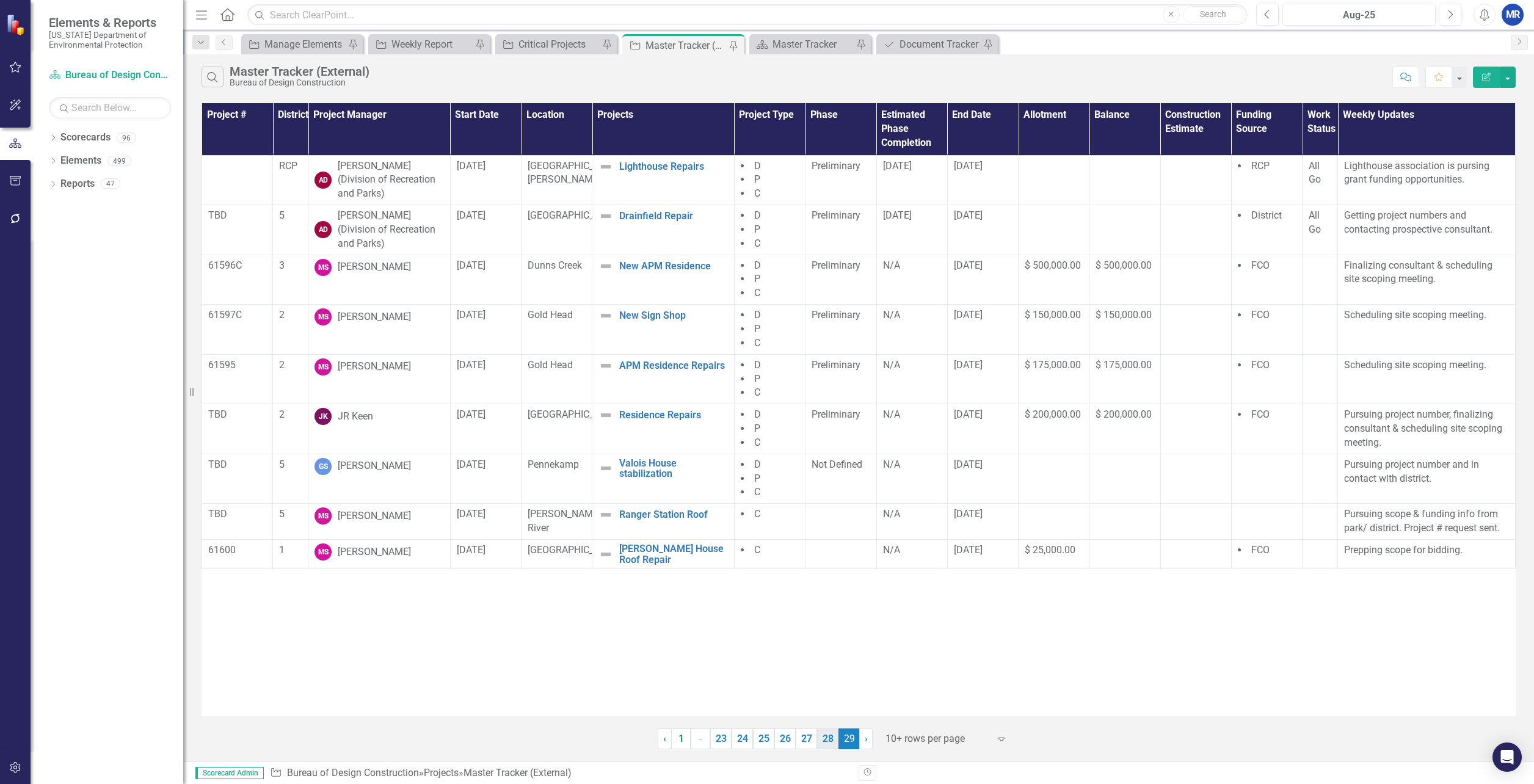
click at [836, 737] on link "28" at bounding box center [828, 739] width 22 height 21
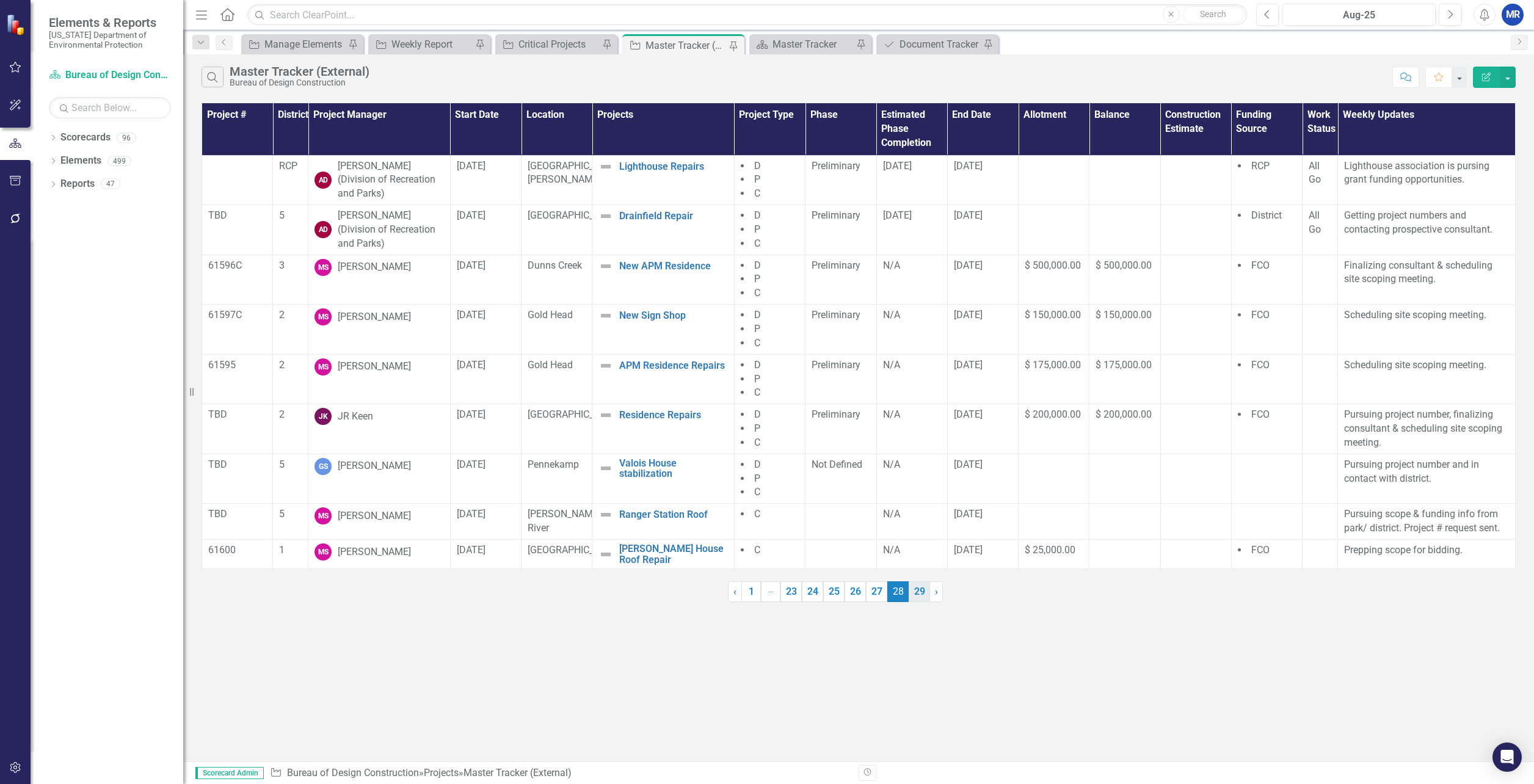
click at [913, 600] on link "29" at bounding box center [919, 592] width 22 height 21
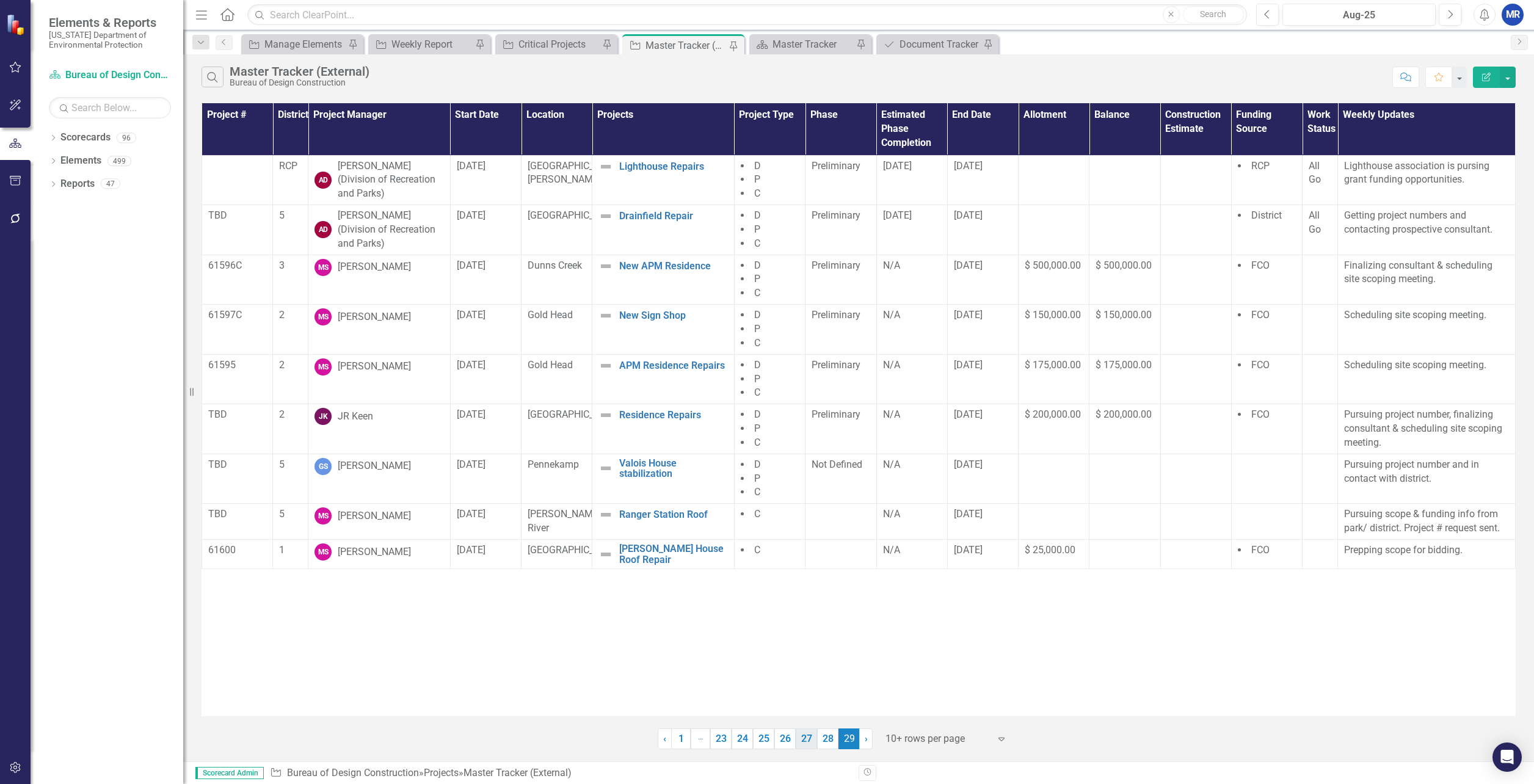
click at [812, 741] on link "27" at bounding box center [807, 739] width 22 height 21
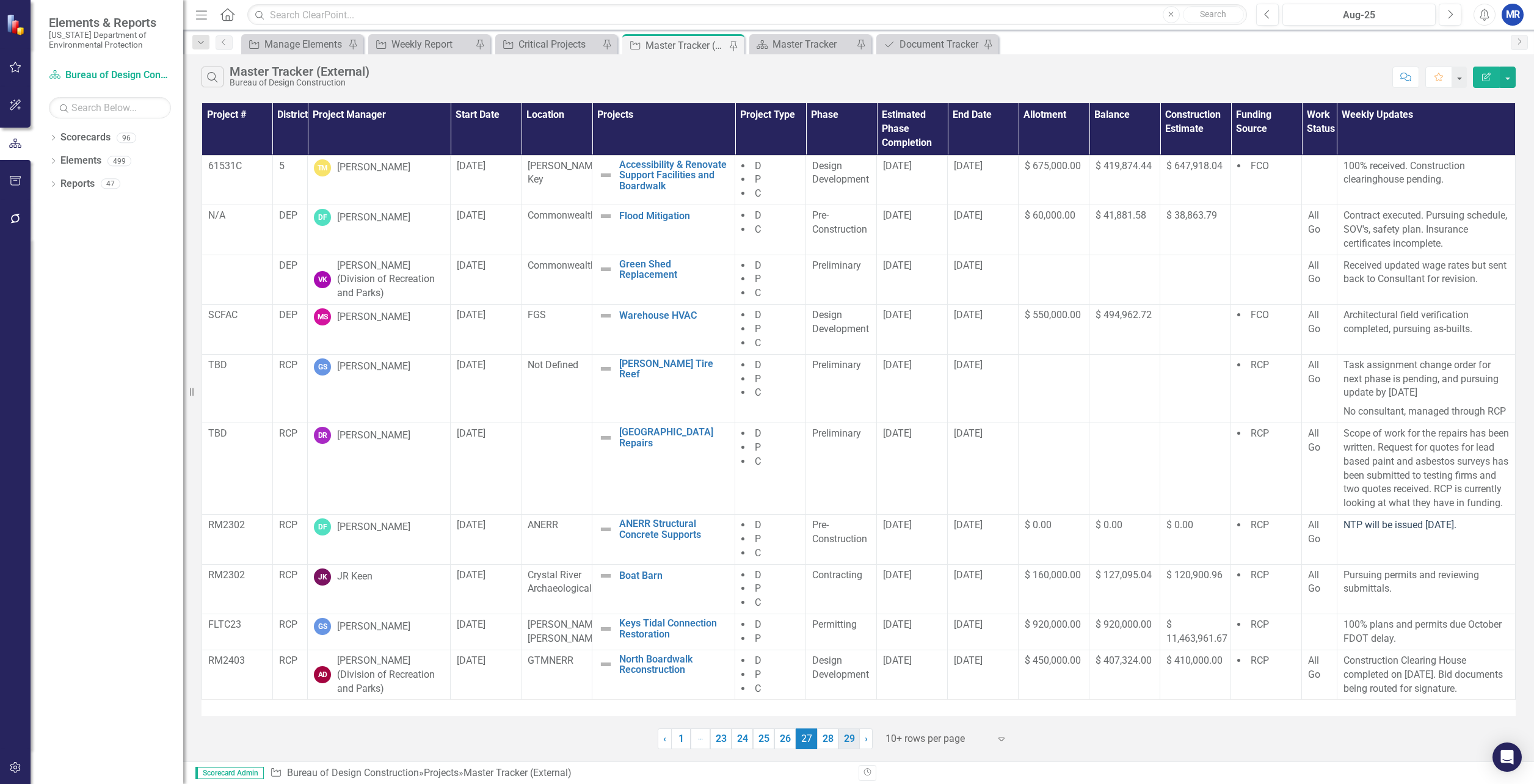
click at [851, 739] on link "29" at bounding box center [849, 739] width 22 height 21
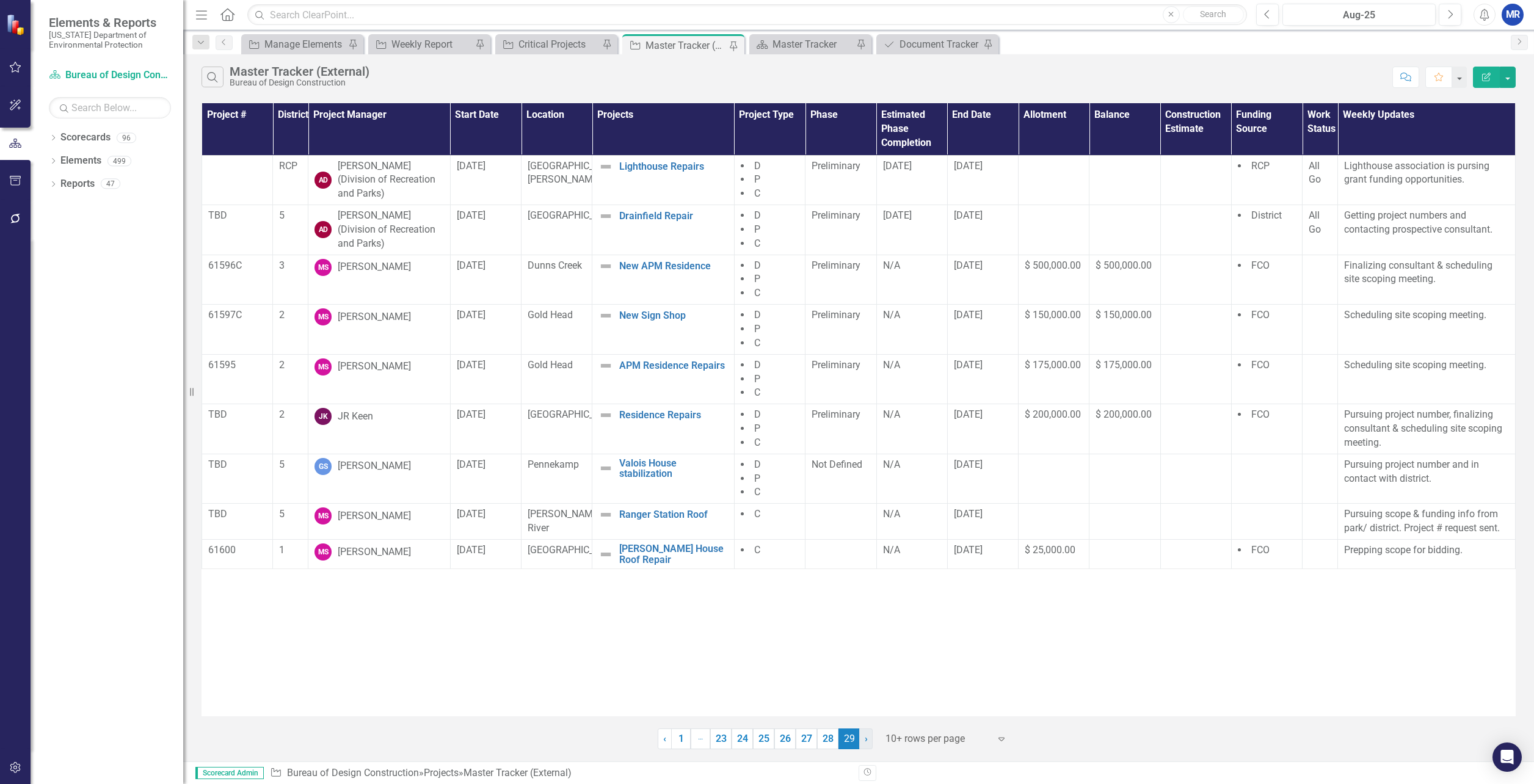
click at [863, 737] on link "› Next" at bounding box center [865, 739] width 13 height 21
click at [832, 742] on link "28" at bounding box center [828, 739] width 22 height 21
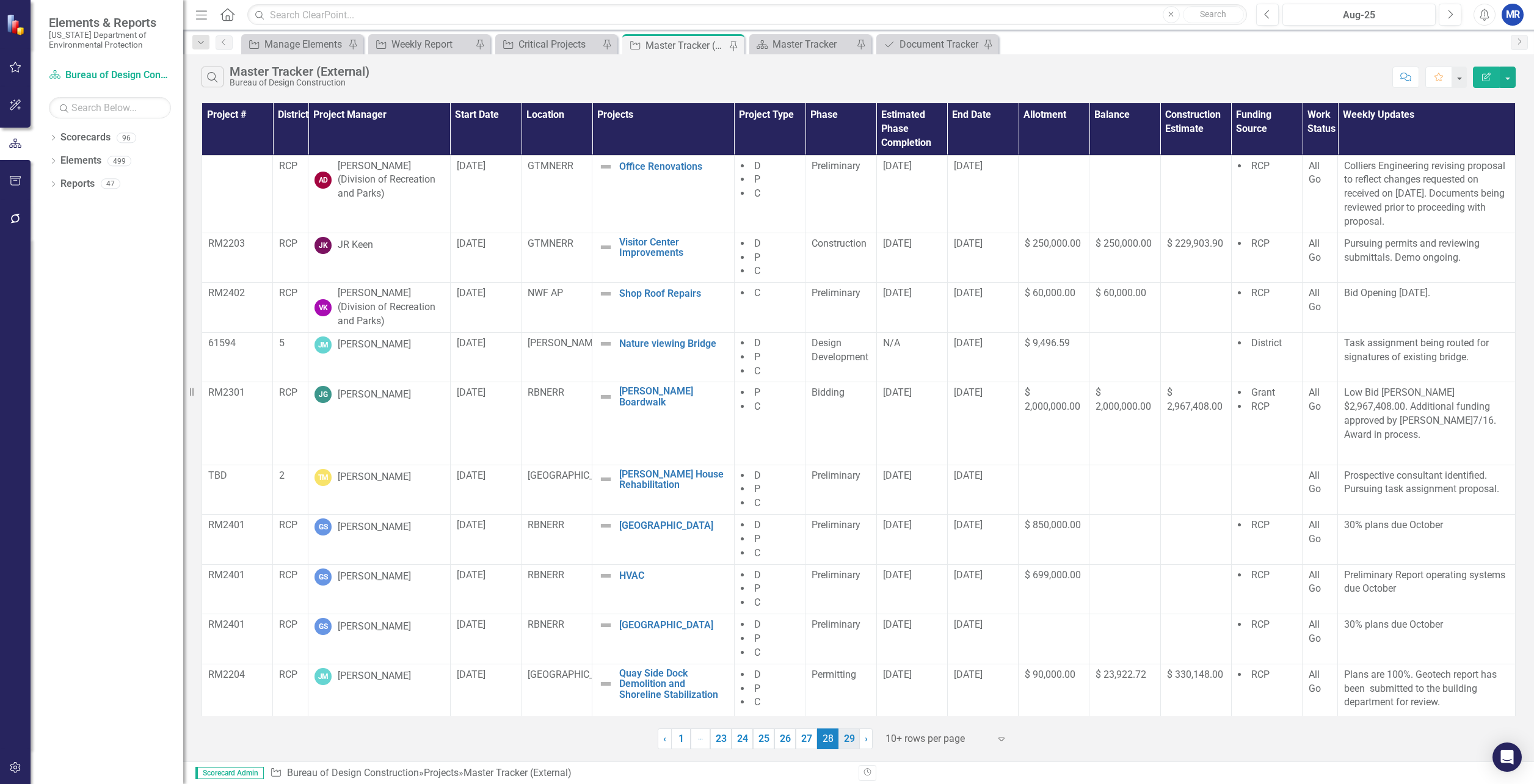
click at [851, 740] on link "29" at bounding box center [849, 739] width 22 height 21
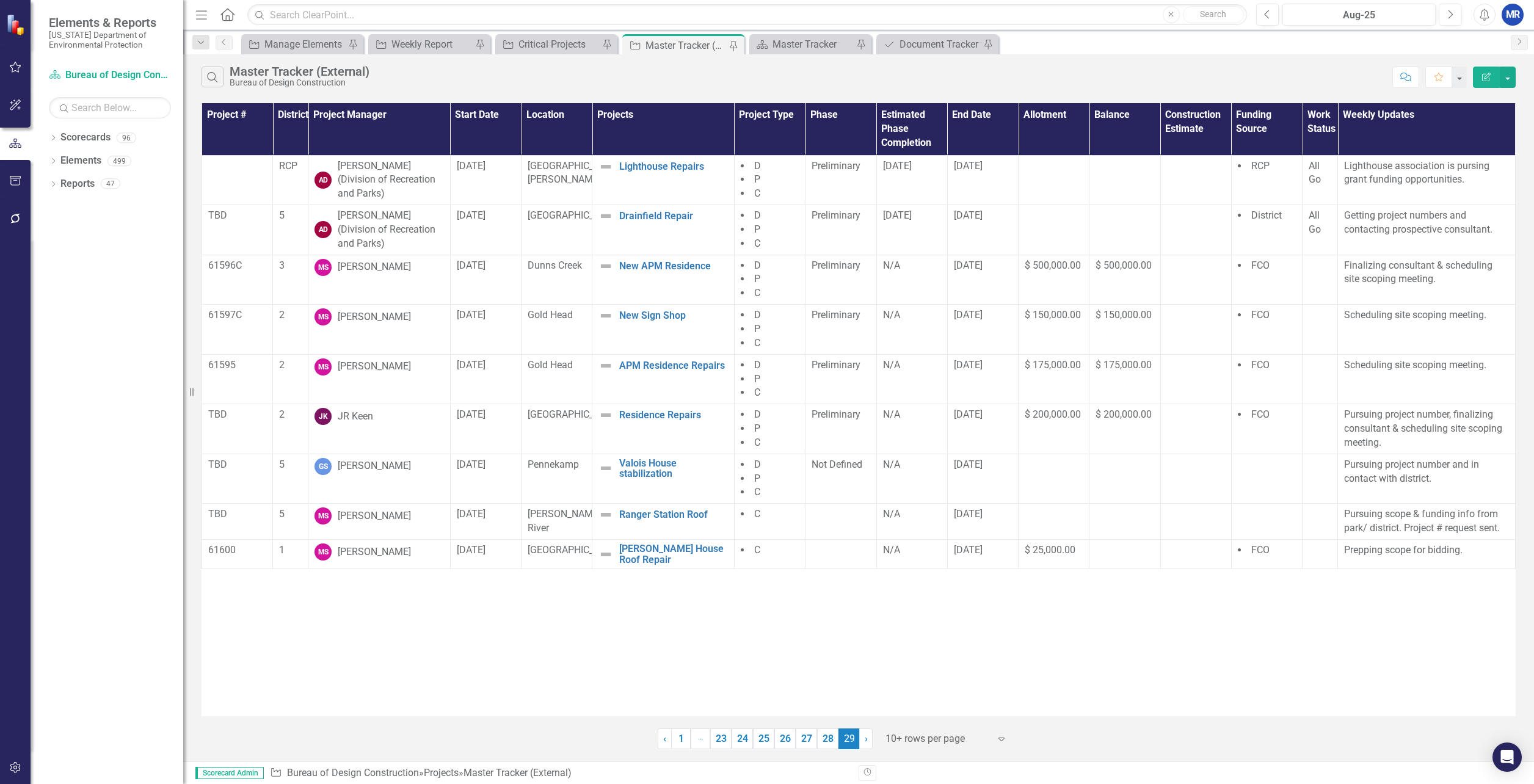
click at [839, 744] on span "29 (current)" at bounding box center [849, 739] width 22 height 21
click at [835, 744] on link "28" at bounding box center [828, 739] width 22 height 21
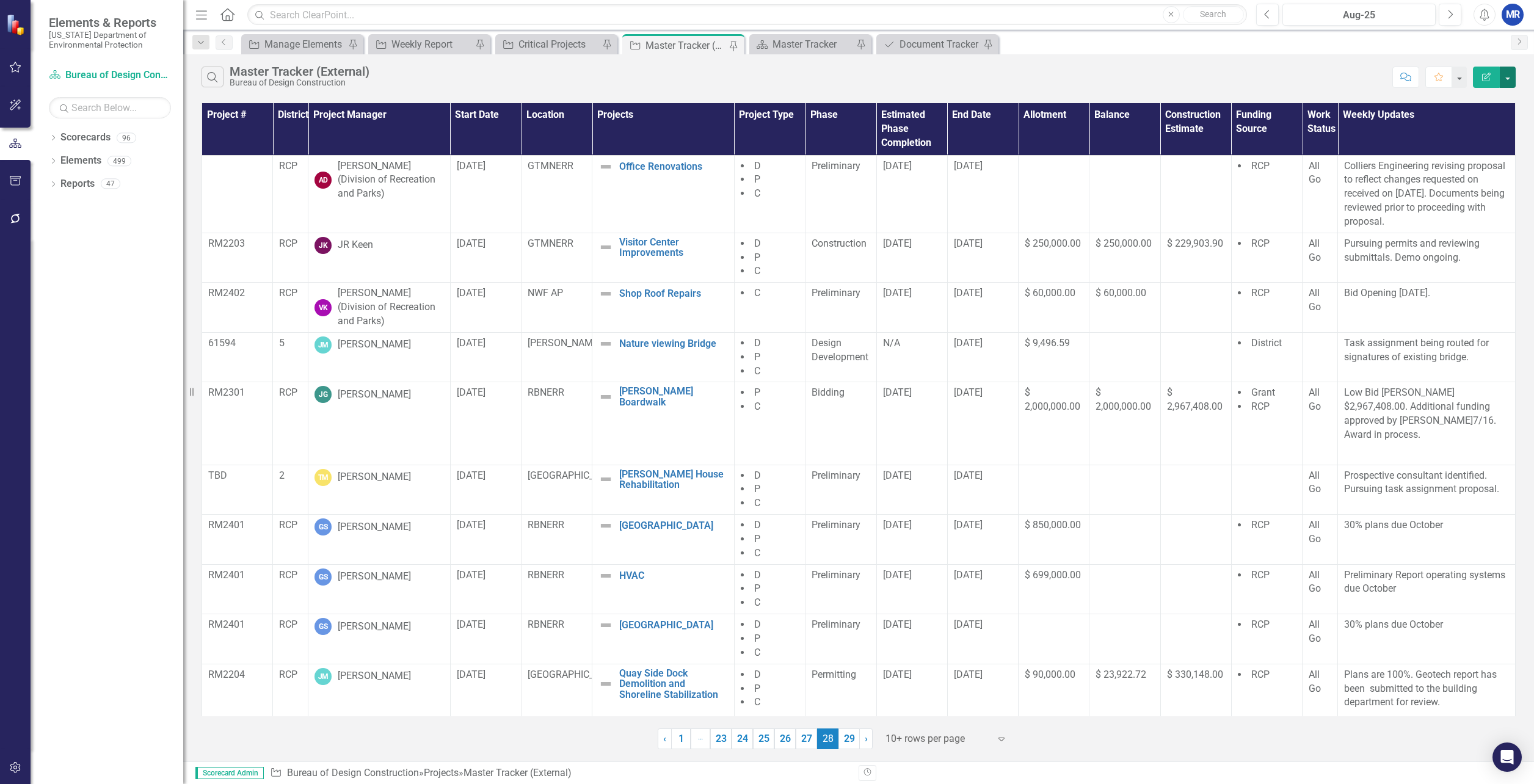
click at [1512, 74] on button "button" at bounding box center [1507, 77] width 16 height 22
click at [1463, 127] on link "PDF Export to PDF" at bounding box center [1467, 124] width 97 height 22
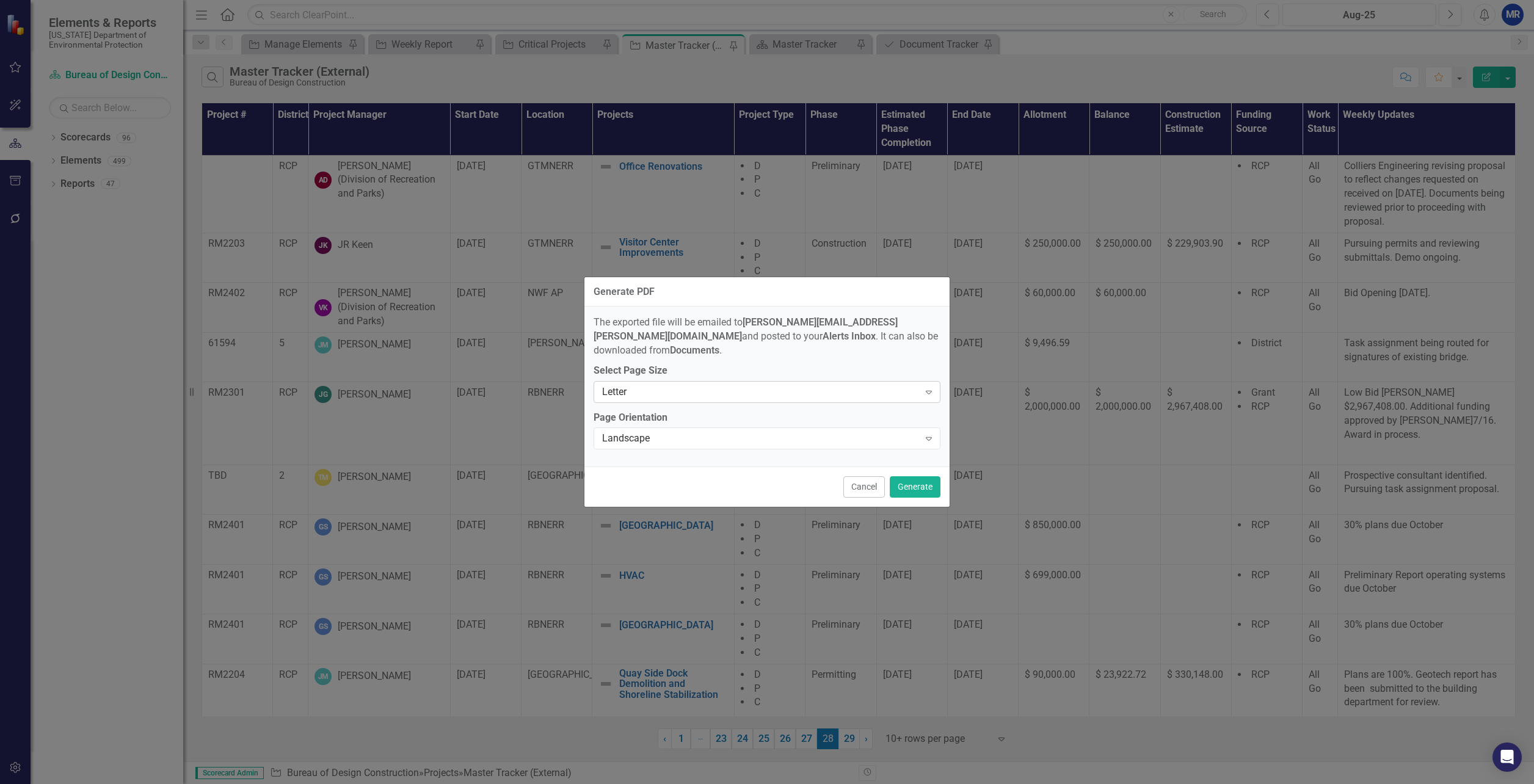
click at [728, 388] on div "Letter" at bounding box center [760, 392] width 317 height 14
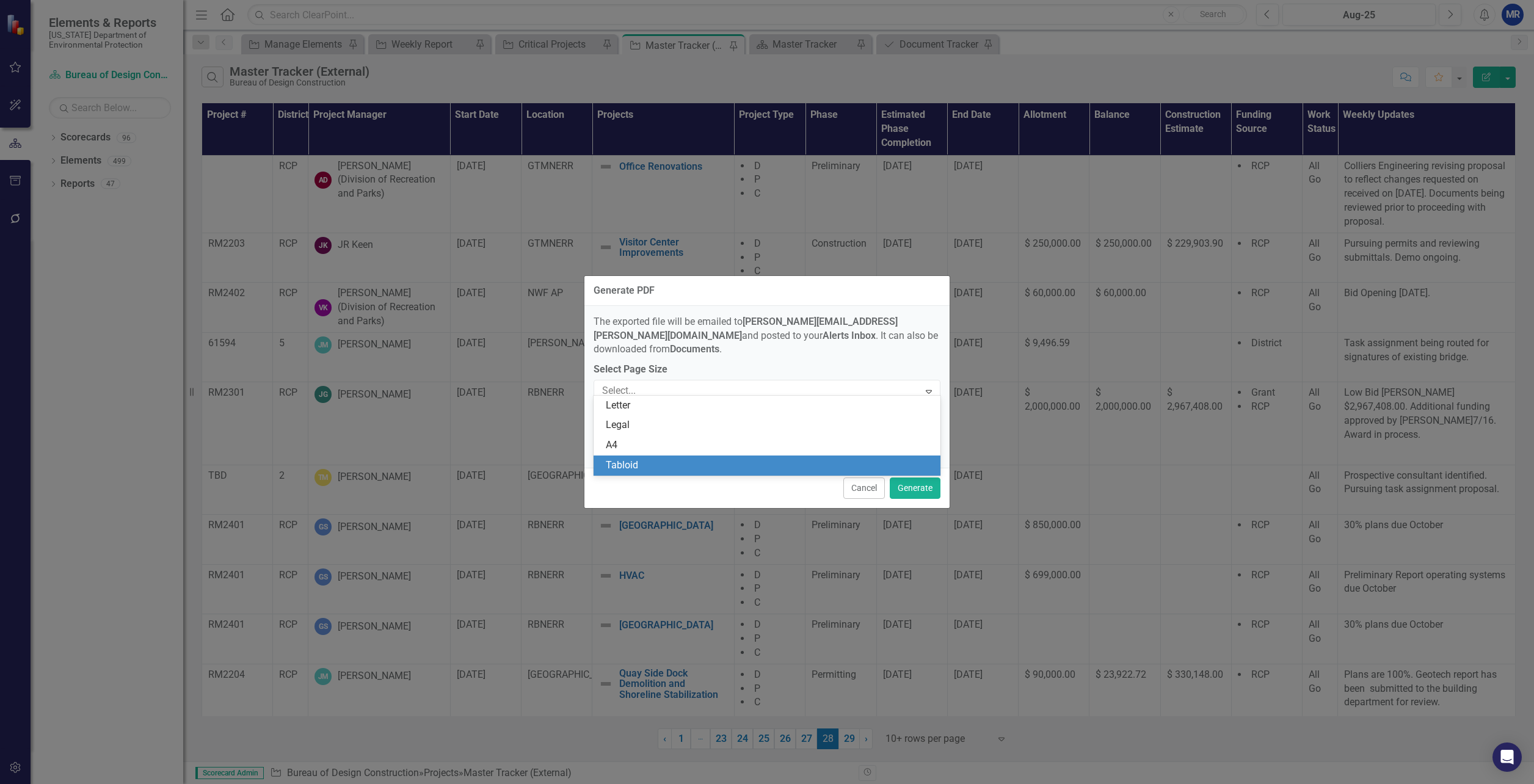
click at [655, 468] on div "Tabloid" at bounding box center [769, 465] width 328 height 14
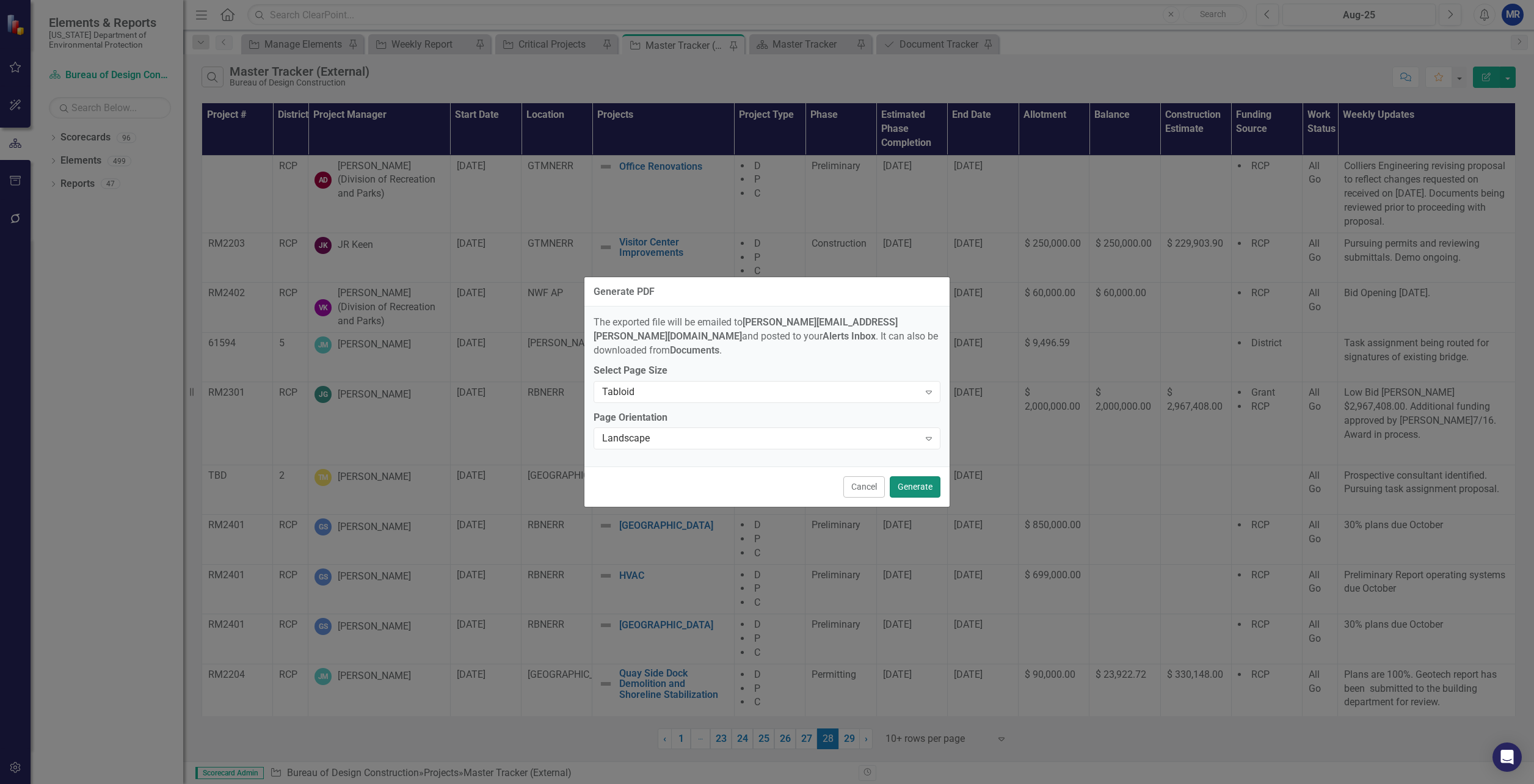
click at [908, 484] on button "Generate" at bounding box center [915, 486] width 50 height 22
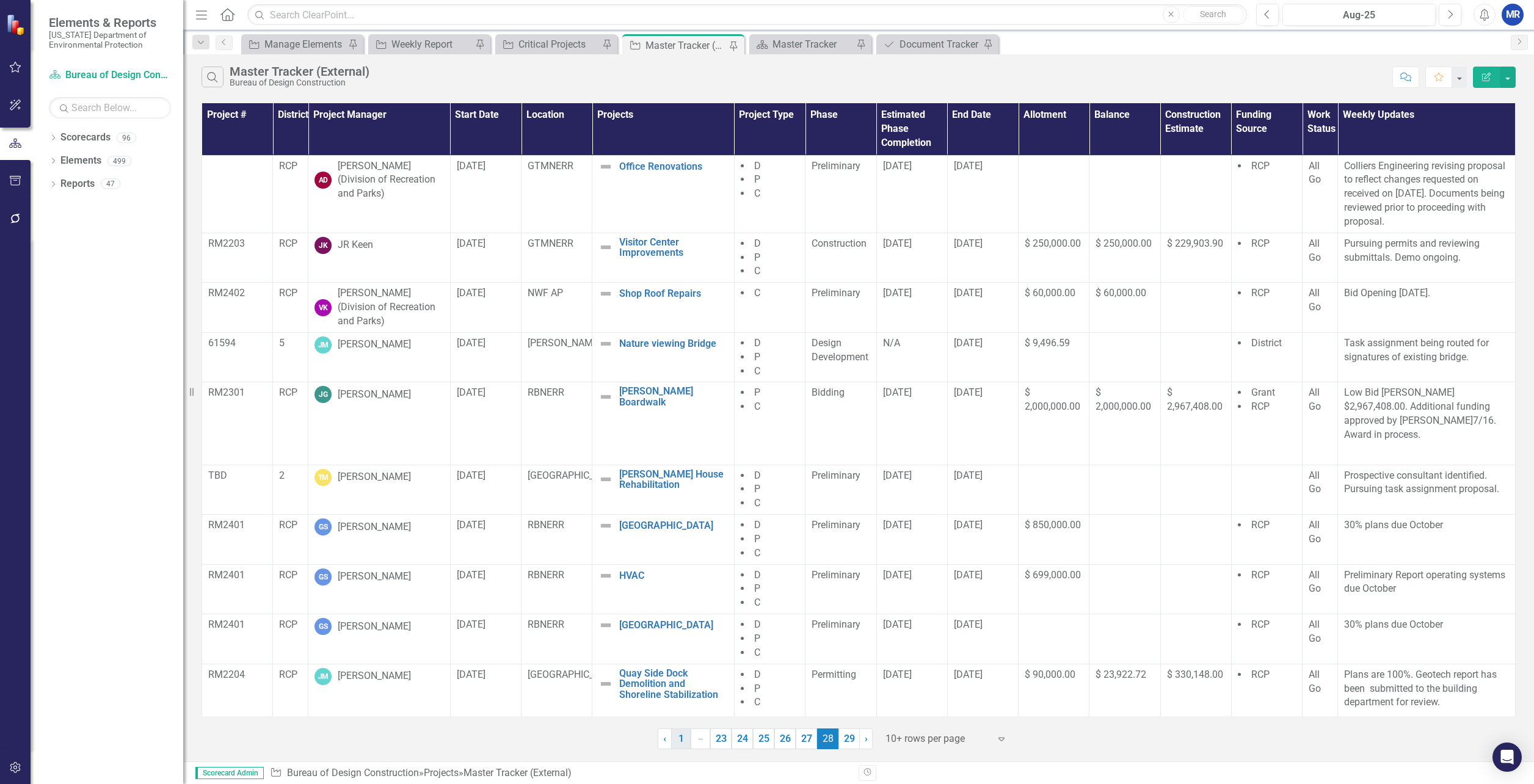
click at [678, 746] on link "1" at bounding box center [681, 739] width 20 height 21
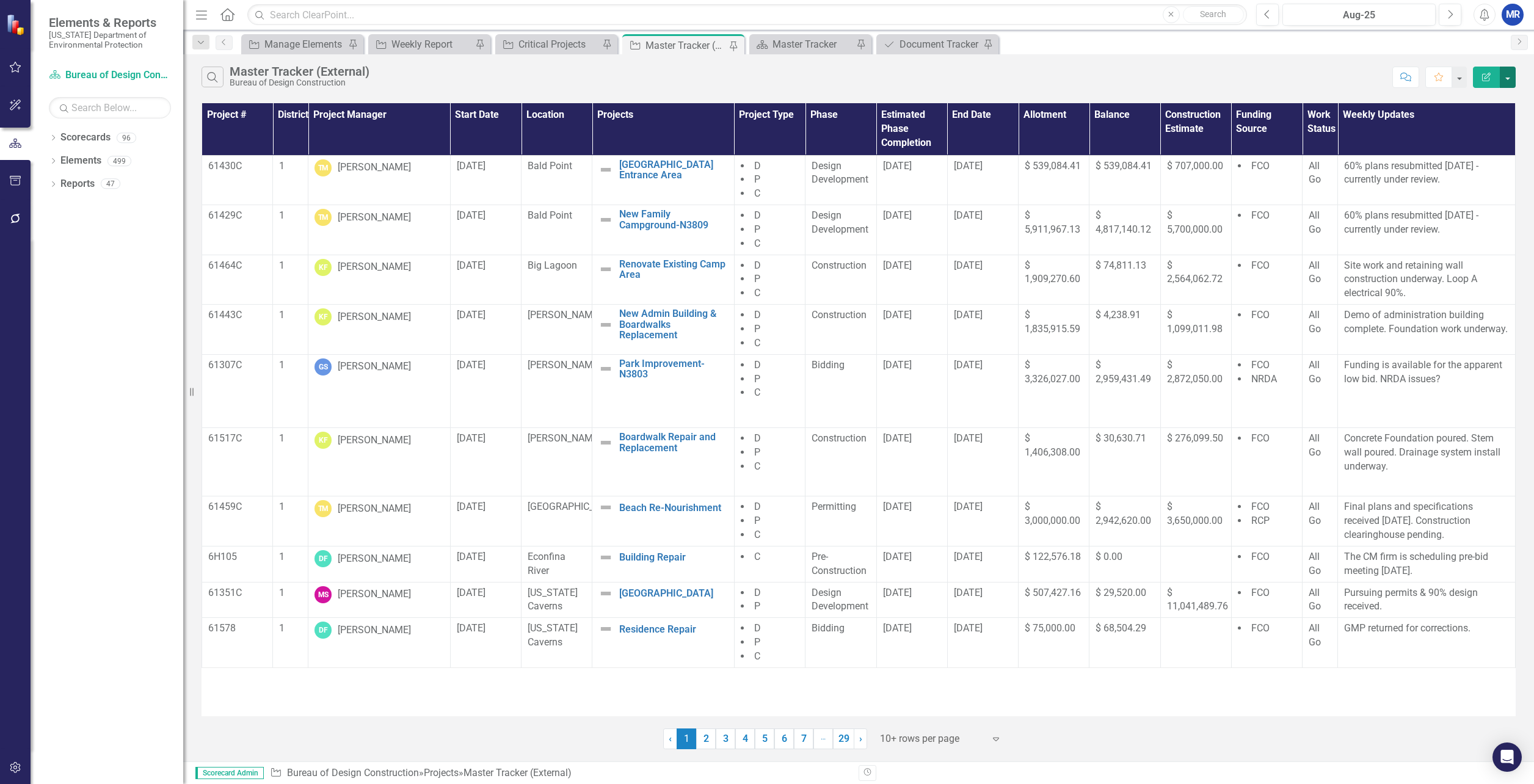
click at [1505, 84] on button "button" at bounding box center [1507, 77] width 16 height 22
click at [1491, 123] on link "PDF Export to PDF" at bounding box center [1467, 124] width 97 height 22
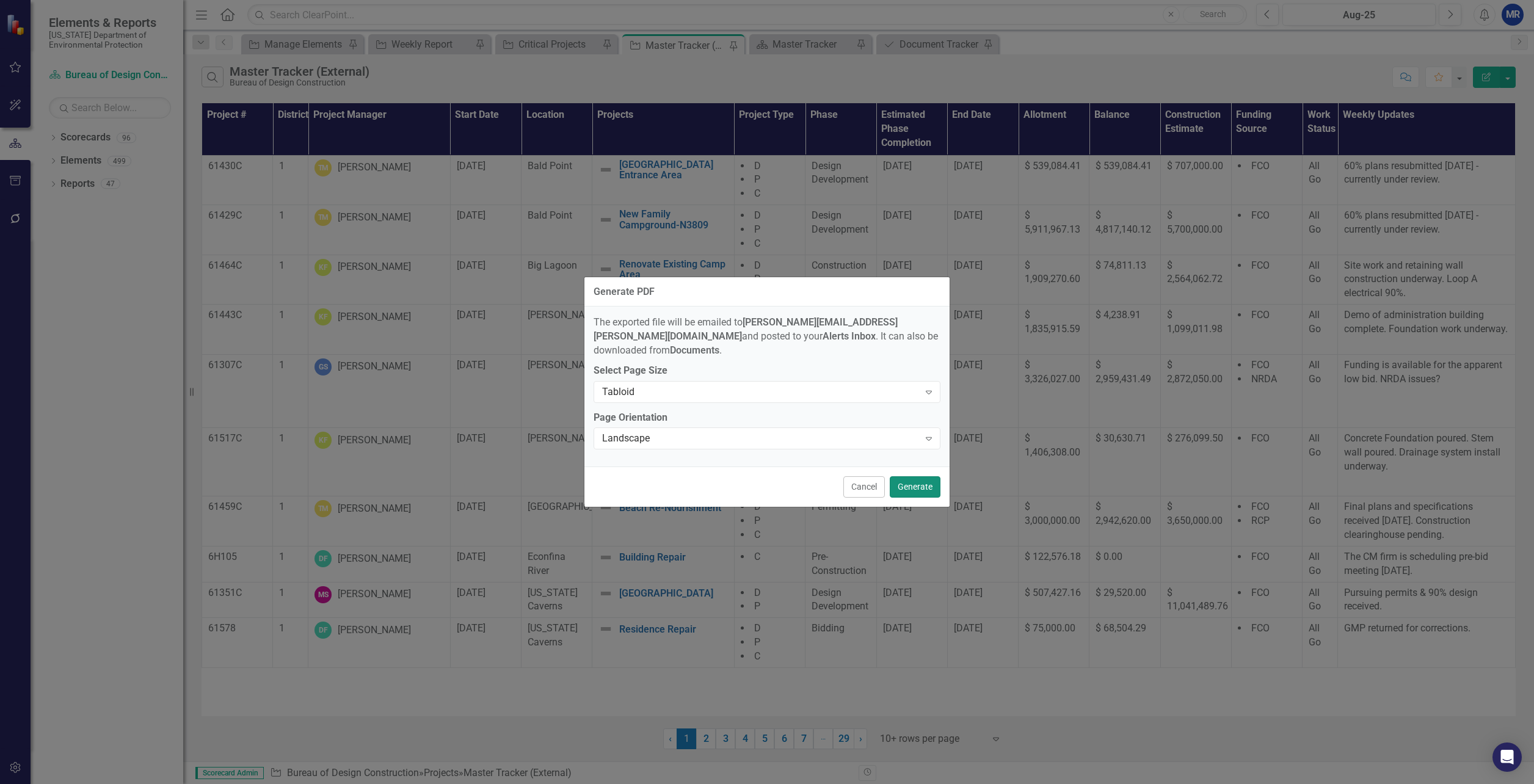
click at [926, 481] on button "Generate" at bounding box center [915, 486] width 50 height 22
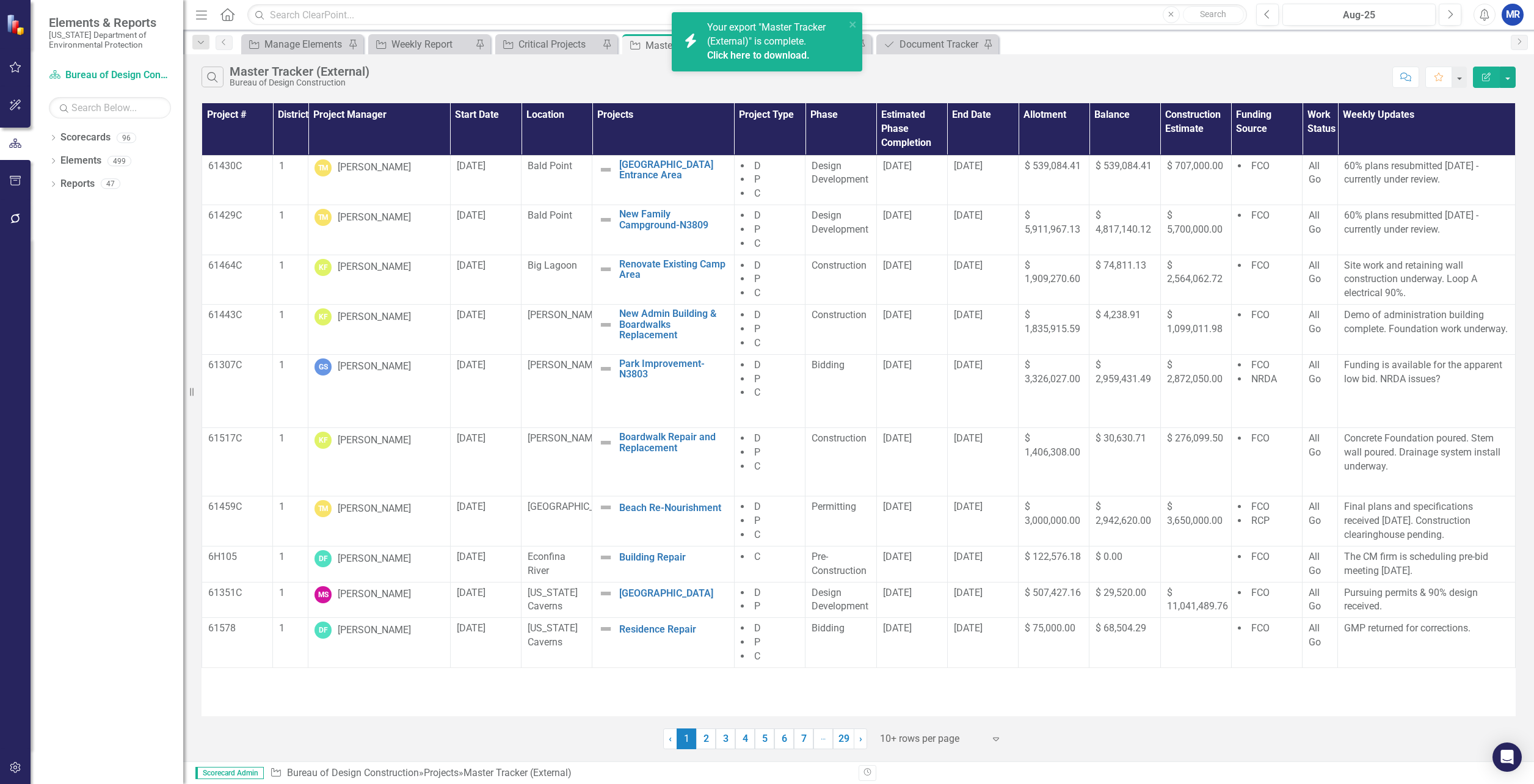
click at [748, 53] on link "Click here to download." at bounding box center [758, 55] width 103 height 12
